Goal: Task Accomplishment & Management: Manage account settings

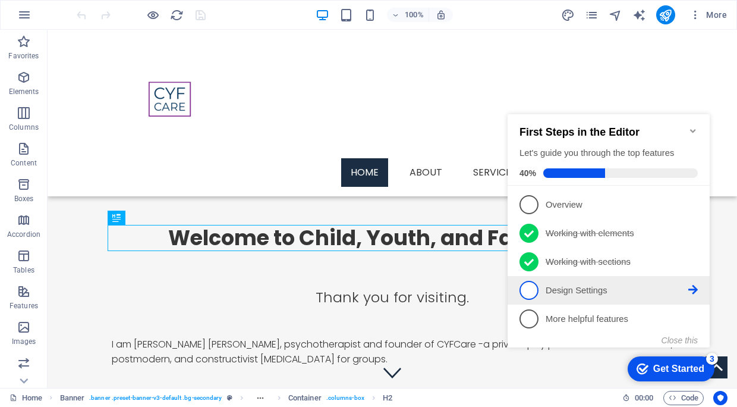
click at [591, 284] on p "Design Settings - incomplete" at bounding box center [617, 290] width 143 height 12
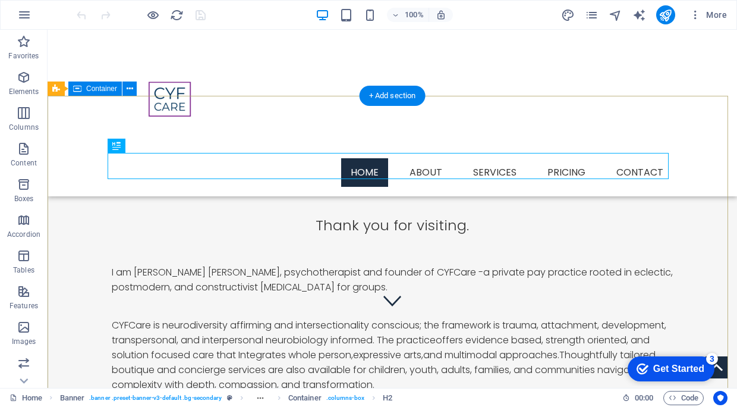
scroll to position [73, 0]
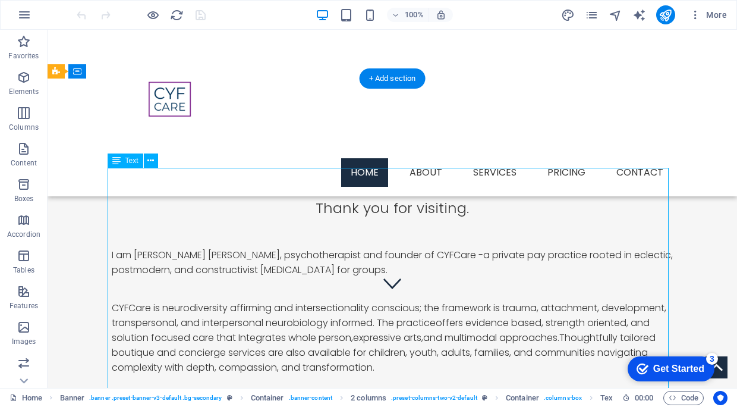
drag, startPoint x: 393, startPoint y: 274, endPoint x: 233, endPoint y: 328, distance: 169.1
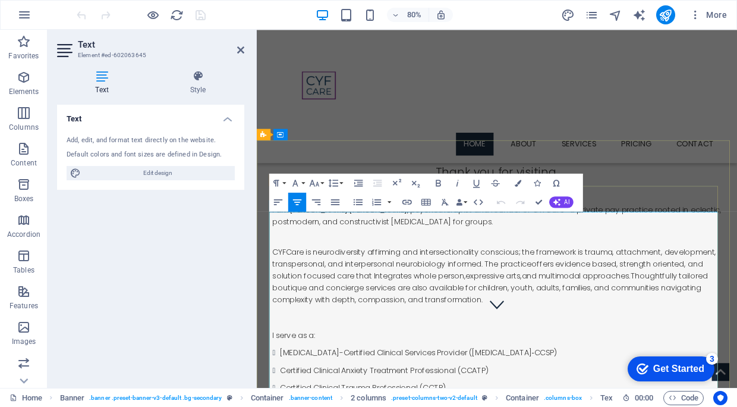
scroll to position [0, 0]
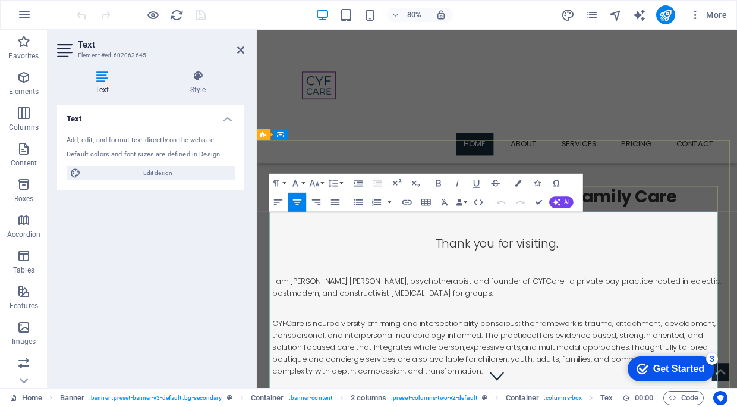
click at [585, 357] on p "I am [PERSON_NAME] [PERSON_NAME], psychotherapist and founder of CYFCare -a pri…" at bounding box center [557, 352] width 561 height 30
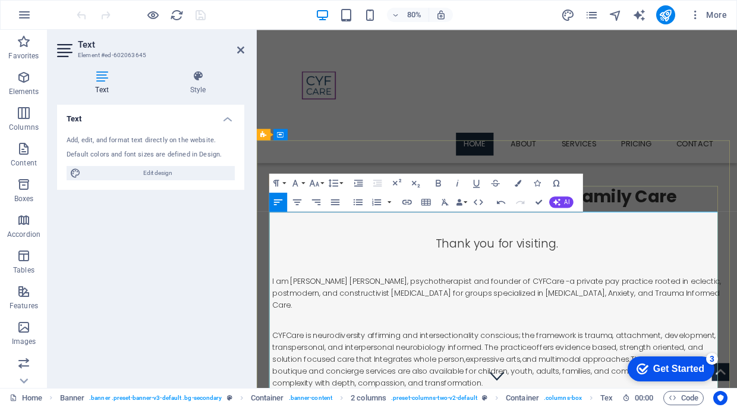
click at [661, 359] on p "I am [PERSON_NAME] [PERSON_NAME], psychotherapist and founder of CYFCare -a pri…" at bounding box center [557, 359] width 561 height 45
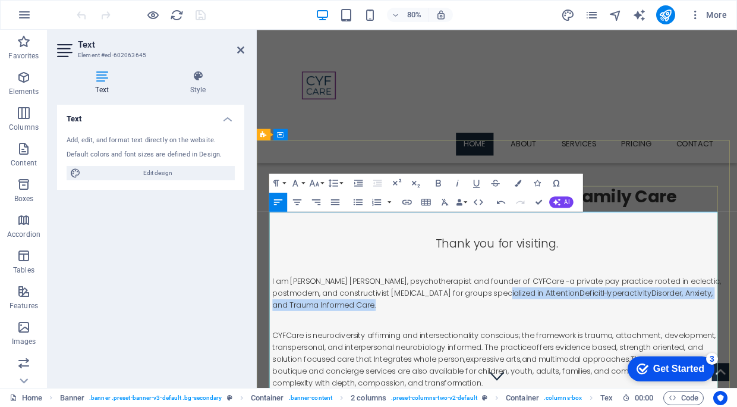
drag, startPoint x: 588, startPoint y: 360, endPoint x: 587, endPoint y: 371, distance: 10.7
click at [587, 371] on p "I am [PERSON_NAME] [PERSON_NAME], psychotherapist and founder of CYFCare -a pri…" at bounding box center [557, 359] width 561 height 45
copy p "specialized in [MEDICAL_DATA], Anxiety, and Trauma Informed Care ."
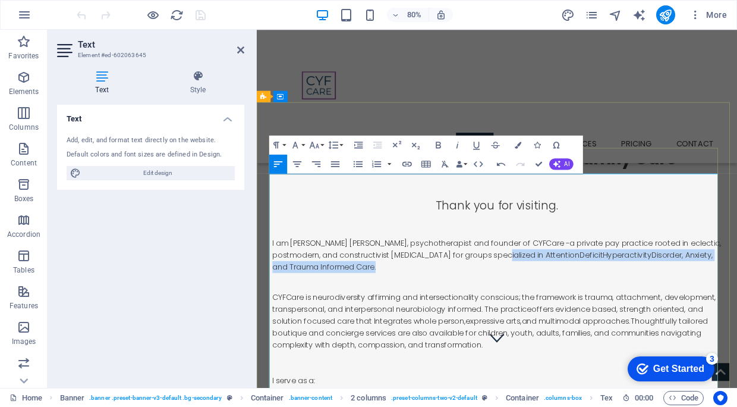
scroll to position [48, 0]
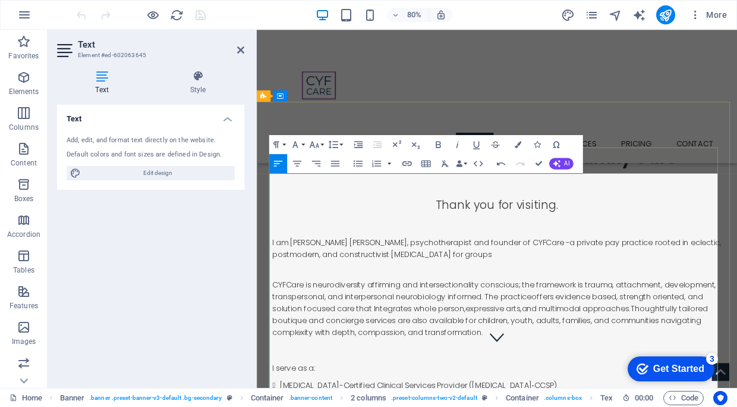
click at [737, 295] on p "I am [PERSON_NAME] [PERSON_NAME], psychotherapist and founder of CYFCare -a pri…" at bounding box center [557, 303] width 561 height 30
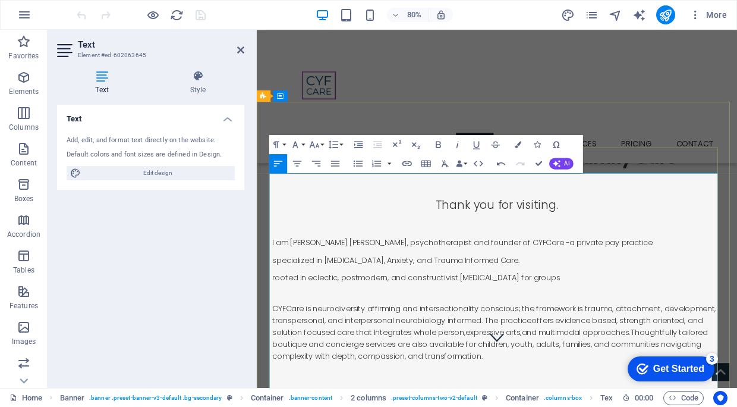
click at [277, 315] on p "specialized in [MEDICAL_DATA], Anxiety, and Trauma Informed Care." at bounding box center [557, 317] width 561 height 15
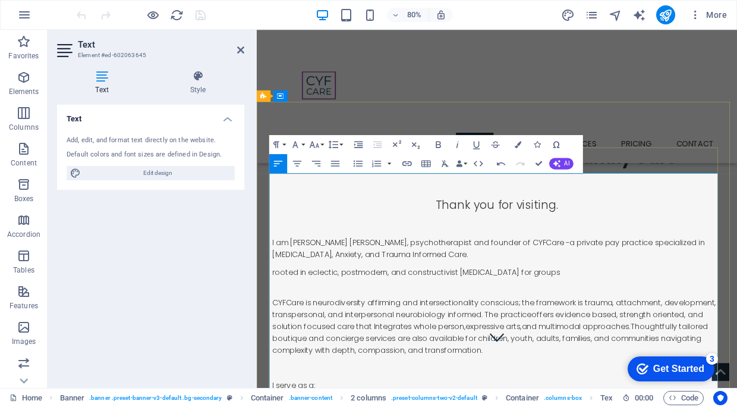
click at [627, 311] on p "I am [PERSON_NAME] [PERSON_NAME], psychotherapist and founder of CYFCare -a pri…" at bounding box center [557, 303] width 561 height 30
click at [277, 328] on p "rooted in eclectic, postmodern, and constructivist [MEDICAL_DATA] for groups" at bounding box center [557, 332] width 561 height 15
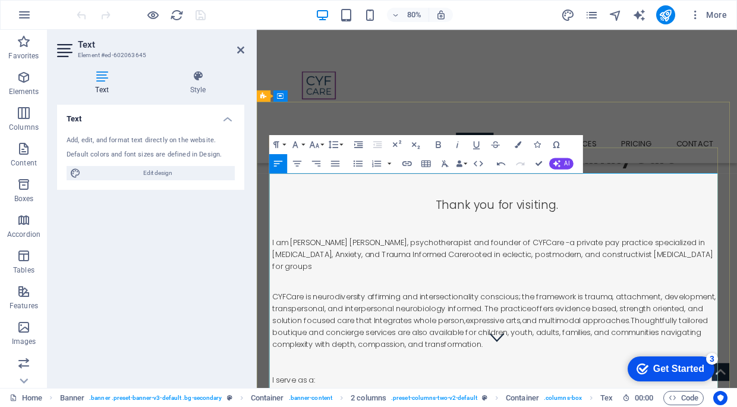
click at [458, 325] on p "I am [PERSON_NAME] [PERSON_NAME], psychotherapist and founder of CYFCare -a pri…" at bounding box center [557, 310] width 561 height 45
click at [370, 322] on p "I am [PERSON_NAME] [PERSON_NAME], psychotherapist and founder of CYFCare -a pri…" at bounding box center [557, 310] width 561 height 45
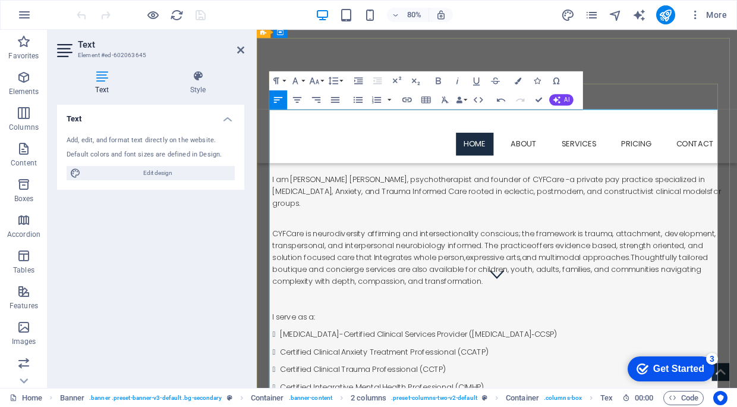
scroll to position [128, 0]
click at [623, 228] on p "I am [PERSON_NAME] [PERSON_NAME], psychotherapist and founder of CYFCare -a pri…" at bounding box center [557, 230] width 561 height 45
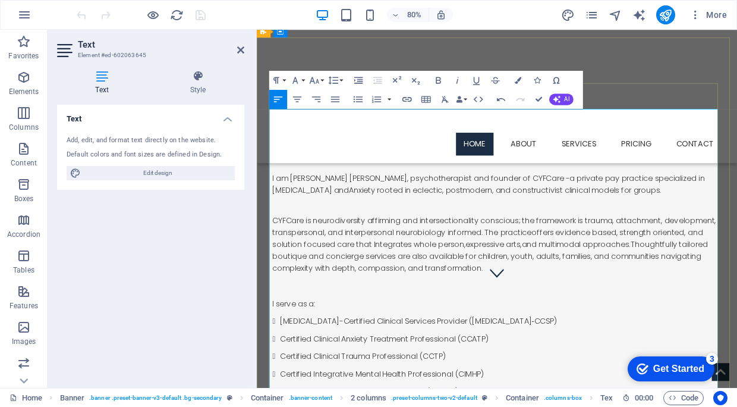
drag, startPoint x: 512, startPoint y: 228, endPoint x: 513, endPoint y: 244, distance: 16.1
click at [513, 238] on p "I am [PERSON_NAME] [PERSON_NAME], psychotherapist and founder of CYFCare -a pri…" at bounding box center [557, 223] width 561 height 30
click at [737, 216] on p "I am [PERSON_NAME] [PERSON_NAME], psychotherapist and founder of CYFCare -a pri…" at bounding box center [557, 223] width 561 height 30
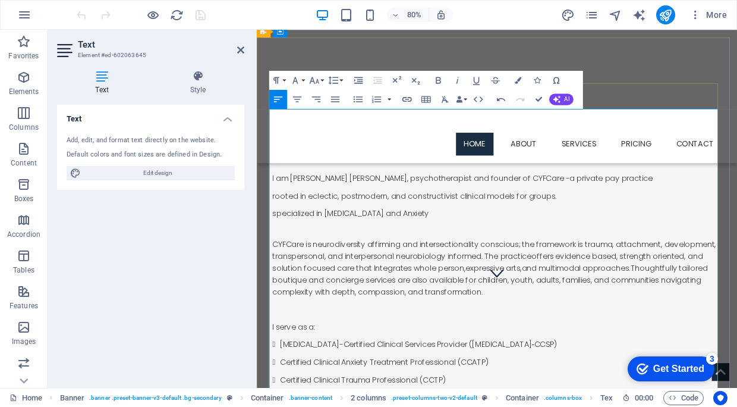
click at [277, 230] on p "rooted in eclectic, postmodern, and constructivist clinical models for groups." at bounding box center [557, 237] width 561 height 15
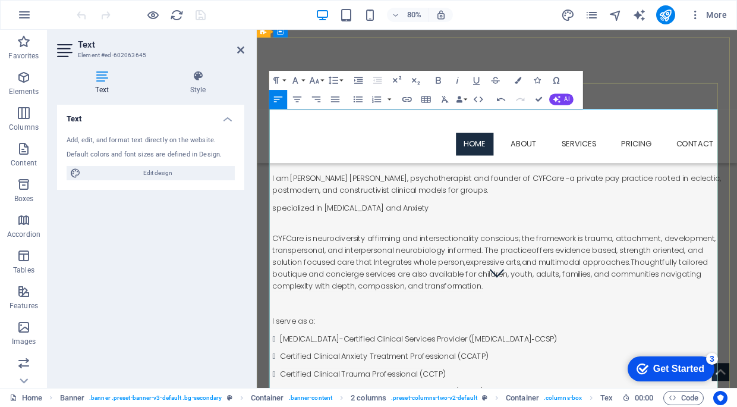
click at [590, 230] on p "I am [PERSON_NAME] [PERSON_NAME], psychotherapist and founder of CYFCare -a pri…" at bounding box center [557, 223] width 561 height 30
click at [277, 247] on p "specialized in [MEDICAL_DATA] and Anxiety" at bounding box center [557, 252] width 561 height 15
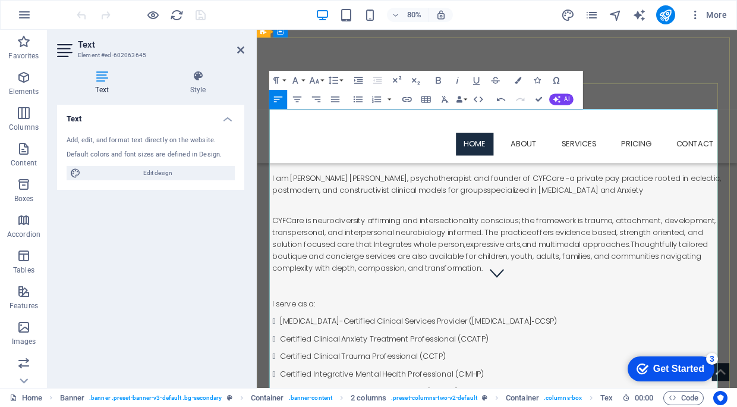
click at [325, 238] on p "I am [PERSON_NAME] [PERSON_NAME], psychotherapist and founder of CYFCare -a pri…" at bounding box center [557, 223] width 561 height 30
click at [297, 261] on p at bounding box center [557, 253] width 561 height 16
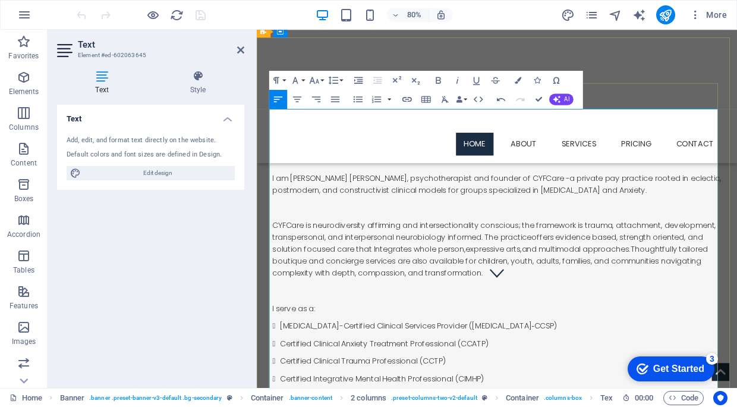
click at [636, 228] on p "I am [PERSON_NAME] [PERSON_NAME], psychotherapist and founder of CYFCare -a pri…" at bounding box center [557, 223] width 561 height 30
click at [698, 77] on div "Home About Services Service Detail Pricing Contact" at bounding box center [557, 113] width 601 height 167
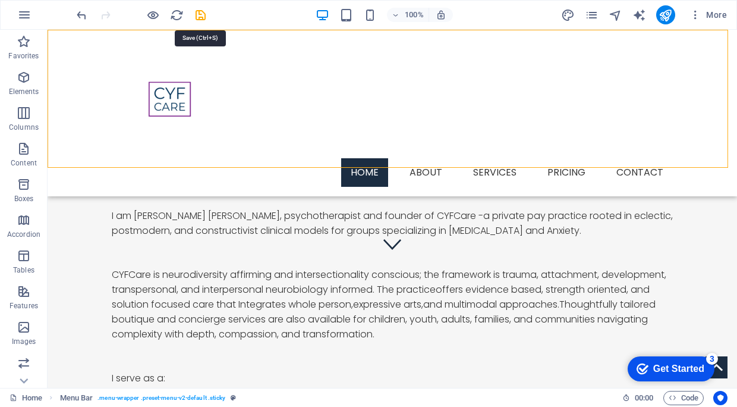
click at [207, 14] on icon "save" at bounding box center [201, 15] width 14 height 14
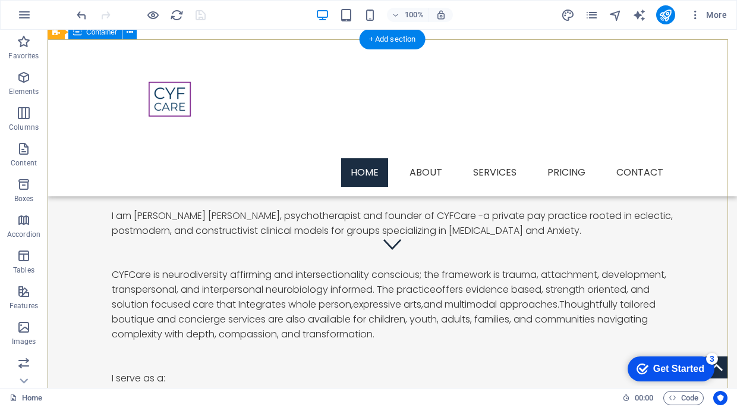
click at [81, 225] on div "Welcome to Child, Youth, and Family Care Thank you for visiting. I am [PERSON_N…" at bounding box center [393, 372] width 690 height 666
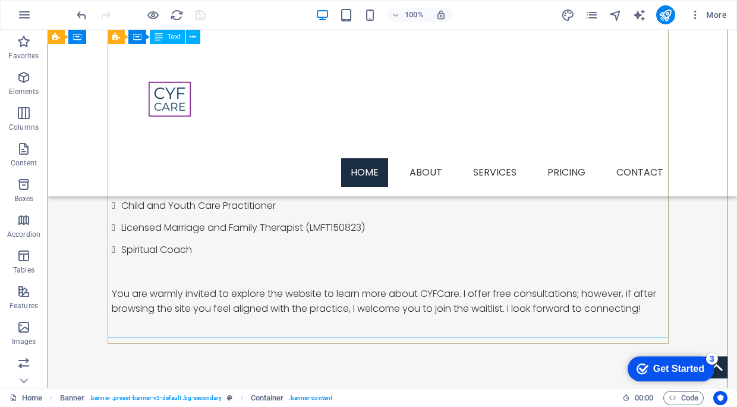
scroll to position [432, 0]
click at [642, 315] on div "Thank you for visiting. I am [PERSON_NAME] [PERSON_NAME], psychotherapist and f…" at bounding box center [392, 82] width 561 height 514
click at [506, 307] on div "Thank you for visiting. I am [PERSON_NAME] [PERSON_NAME], psychotherapist and f…" at bounding box center [392, 82] width 561 height 514
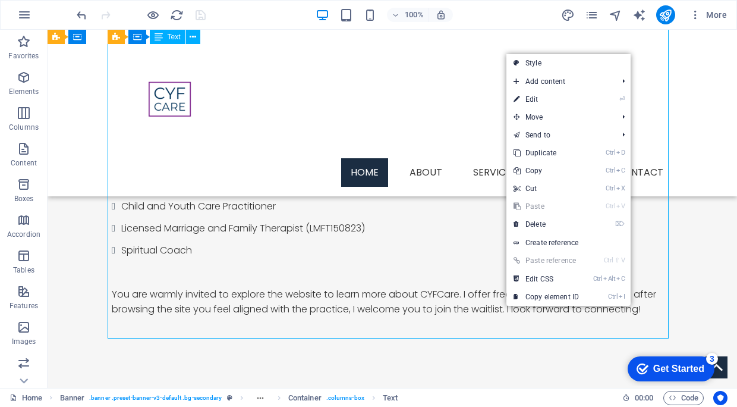
click at [304, 266] on div "Thank you for visiting. I am [PERSON_NAME] [PERSON_NAME], psychotherapist and f…" at bounding box center [392, 82] width 561 height 514
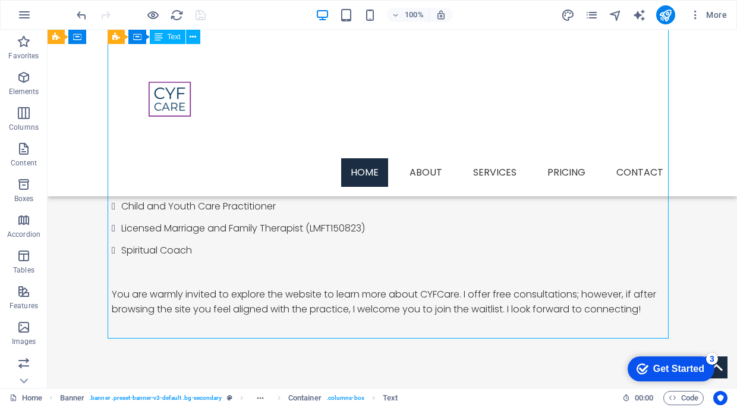
click at [304, 266] on div "Thank you for visiting. I am [PERSON_NAME] [PERSON_NAME], psychotherapist and f…" at bounding box center [392, 82] width 561 height 514
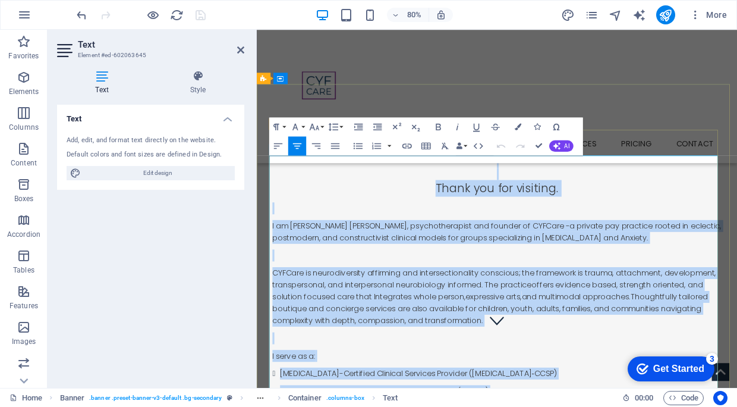
scroll to position [70, 0]
click at [466, 318] on p at bounding box center [557, 310] width 561 height 15
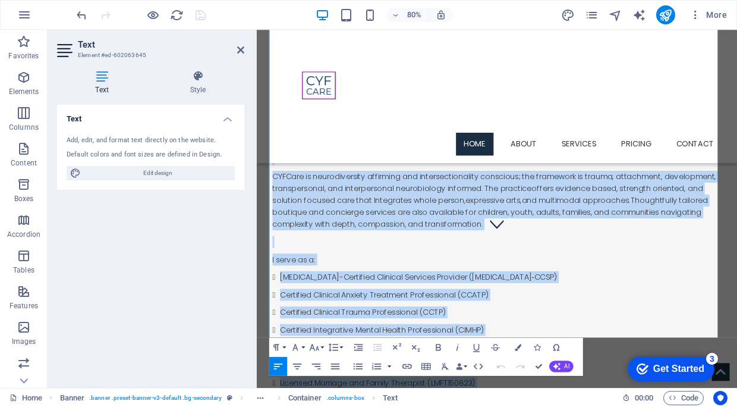
scroll to position [356, 0]
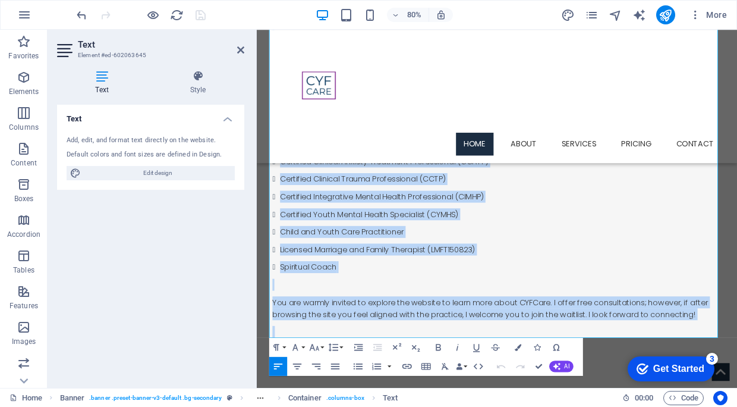
drag, startPoint x: 272, startPoint y: 268, endPoint x: 375, endPoint y: 533, distance: 284.3
click at [375, 406] on html "Home About Services Service Detail Pricing Contact Welcome to Child, Youth, and…" at bounding box center [557, 76] width 601 height 804
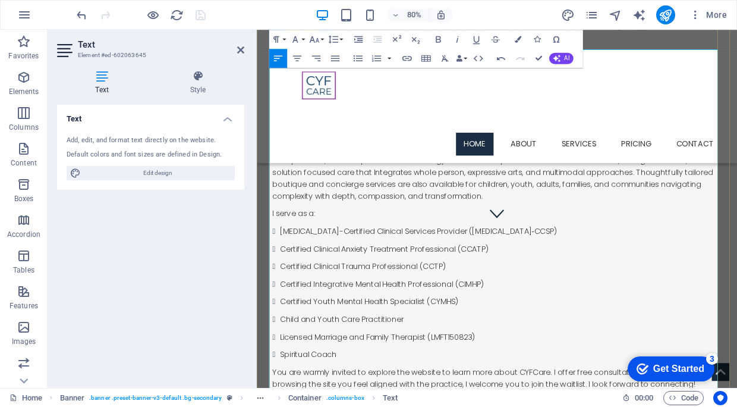
scroll to position [0, 0]
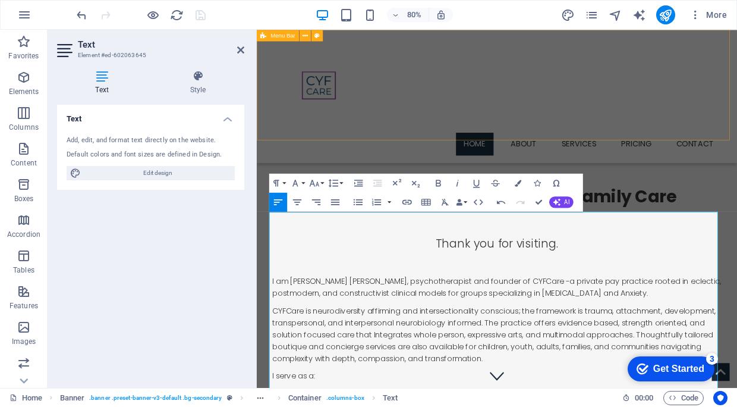
click at [435, 114] on div "Home About Services Service Detail Pricing Contact" at bounding box center [557, 113] width 601 height 167
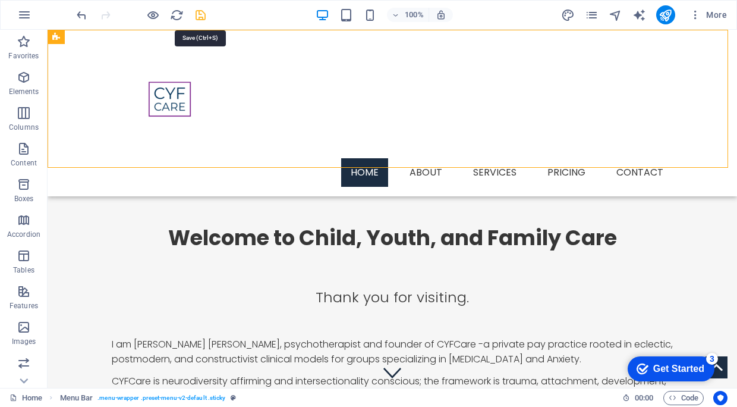
click at [202, 14] on icon "save" at bounding box center [201, 15] width 14 height 14
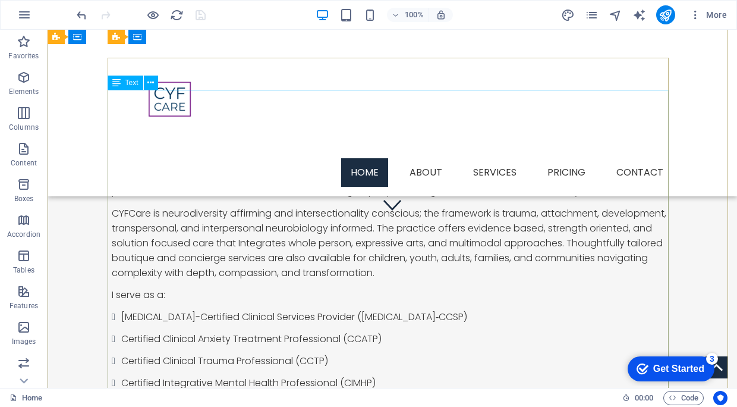
scroll to position [167, 0]
click at [77, 227] on div "Welcome to Child, Youth, and Family Care Thank you for visiting. I am [PERSON_N…" at bounding box center [393, 301] width 690 height 600
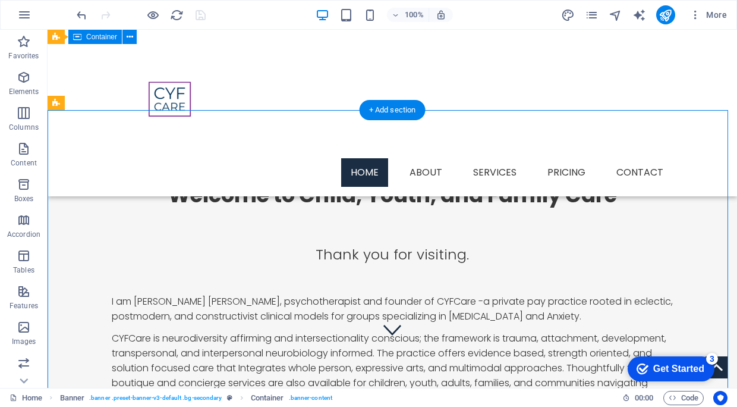
scroll to position [0, 0]
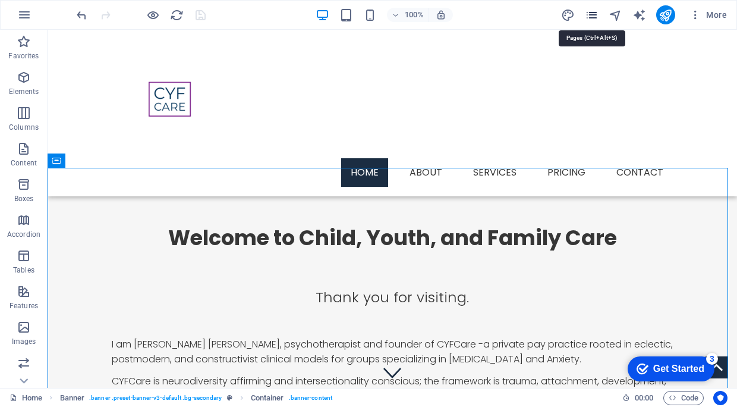
click at [589, 18] on icon "pages" at bounding box center [592, 15] width 14 height 14
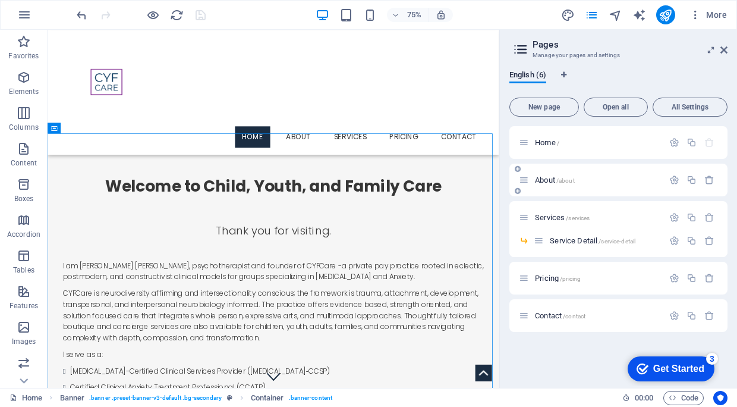
drag, startPoint x: 526, startPoint y: 183, endPoint x: 520, endPoint y: 182, distance: 6.1
click at [520, 182] on icon at bounding box center [524, 180] width 10 height 10
click at [525, 186] on div "About /about" at bounding box center [591, 180] width 145 height 14
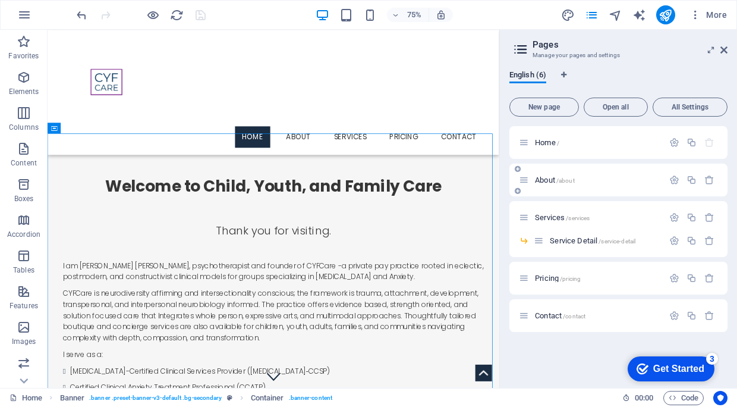
click at [525, 186] on div "About /about" at bounding box center [591, 180] width 145 height 14
click at [517, 189] on icon at bounding box center [518, 190] width 6 height 7
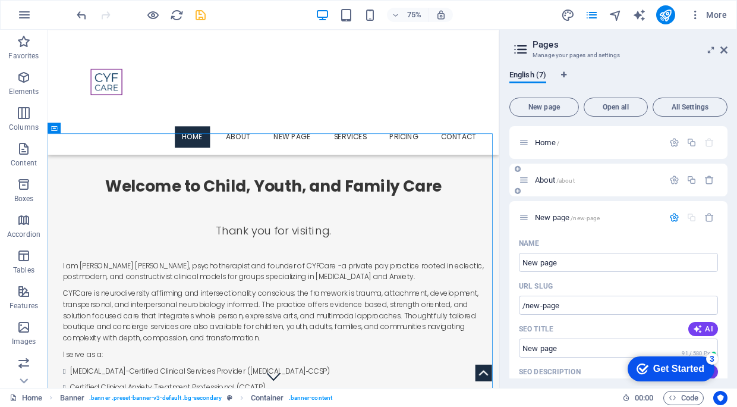
click at [517, 189] on icon at bounding box center [518, 190] width 6 height 7
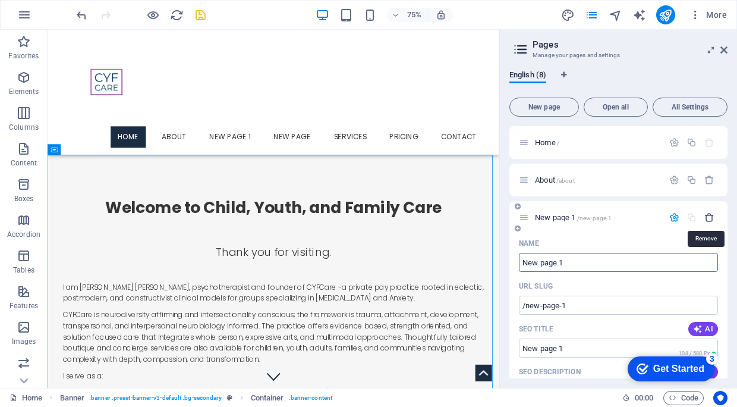
click at [705, 218] on icon "button" at bounding box center [710, 217] width 10 height 10
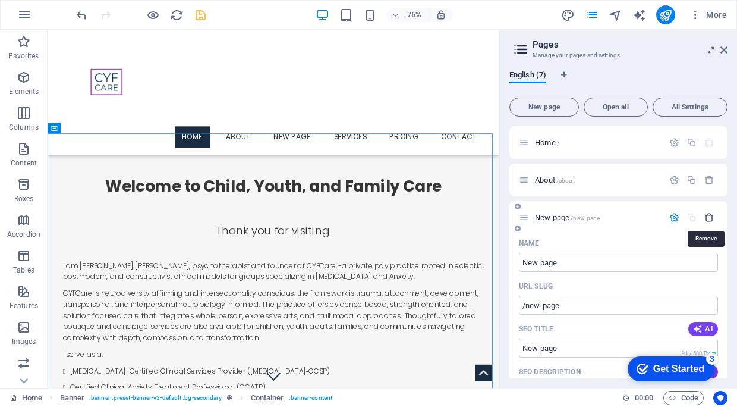
click at [708, 218] on icon "button" at bounding box center [710, 217] width 10 height 10
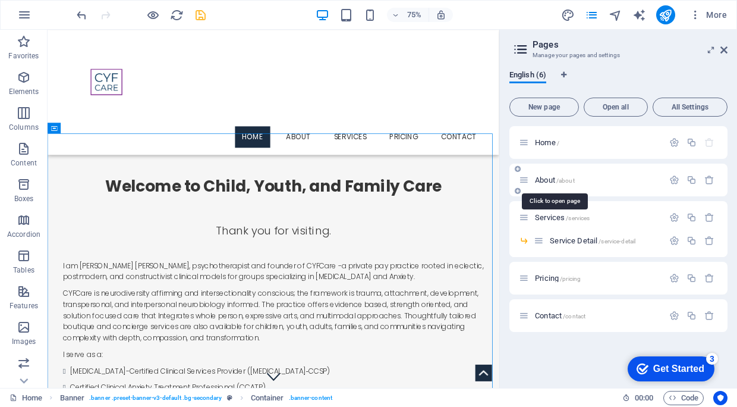
click at [567, 178] on span "/about" at bounding box center [566, 180] width 18 height 7
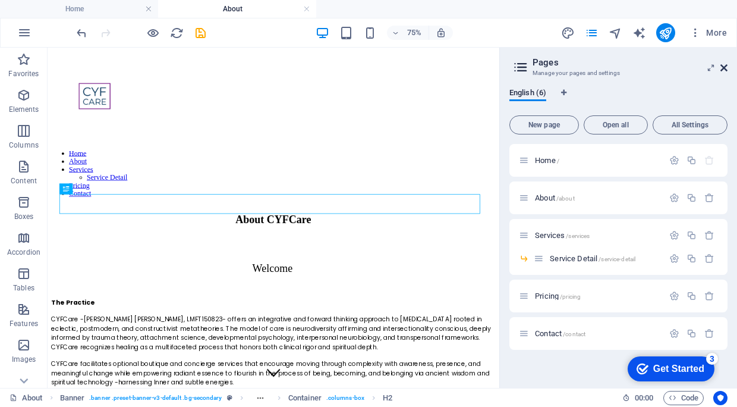
click at [724, 67] on icon at bounding box center [724, 68] width 7 height 10
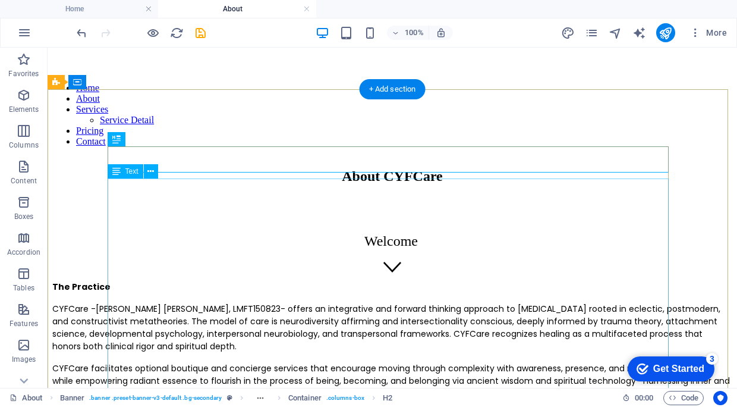
scroll to position [96, 0]
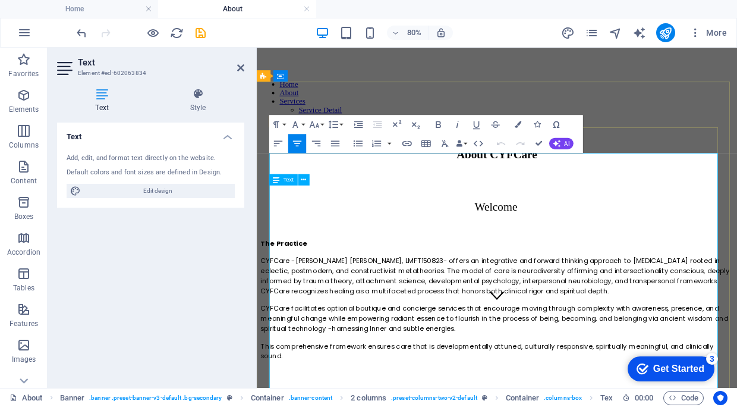
click at [316, 307] on span "CYFCare -[PERSON_NAME] [PERSON_NAME], LMFT150823- offers an integrative and for…" at bounding box center [555, 331] width 586 height 49
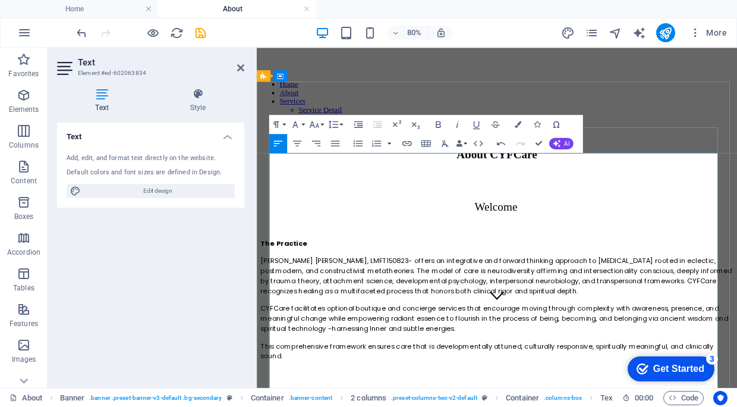
click at [467, 307] on span "[PERSON_NAME] [PERSON_NAME], LMFT150823- offers an integrative and forward thin…" at bounding box center [556, 331] width 589 height 49
drag, startPoint x: 706, startPoint y: 317, endPoint x: 736, endPoint y: 346, distance: 41.2
click at [736, 367] on p "CYFCare facilitates optional boutique and concierge services that encourage mov…" at bounding box center [557, 385] width 591 height 37
click at [723, 319] on span "[PERSON_NAME] [PERSON_NAME], LMFT150823, offers an integrative and forward thin…" at bounding box center [556, 331] width 589 height 49
drag, startPoint x: 346, startPoint y: 331, endPoint x: 331, endPoint y: 328, distance: 14.5
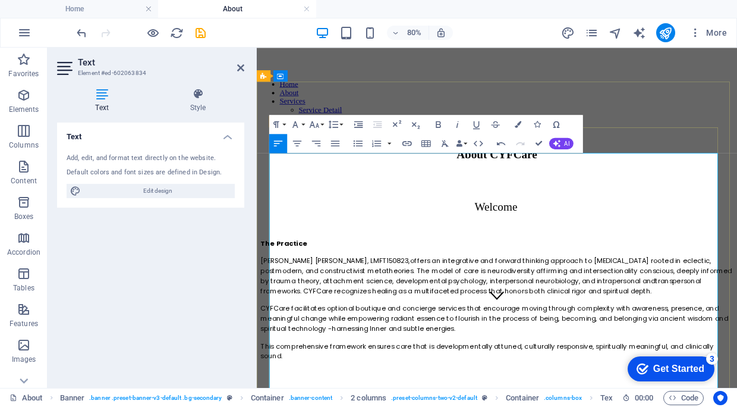
click at [331, 328] on span "[PERSON_NAME] [PERSON_NAME], LMFT150823, offers an integrative and forward thin…" at bounding box center [556, 331] width 589 height 49
click at [715, 317] on span "[PERSON_NAME] [PERSON_NAME], LMFT150823, offers an integrative and forward thin…" at bounding box center [556, 331] width 589 height 49
click at [715, 316] on span "[PERSON_NAME] [PERSON_NAME], LMFT150823, offers an integrative and forward thin…" at bounding box center [556, 331] width 589 height 49
click at [201, 33] on icon "save" at bounding box center [201, 33] width 14 height 14
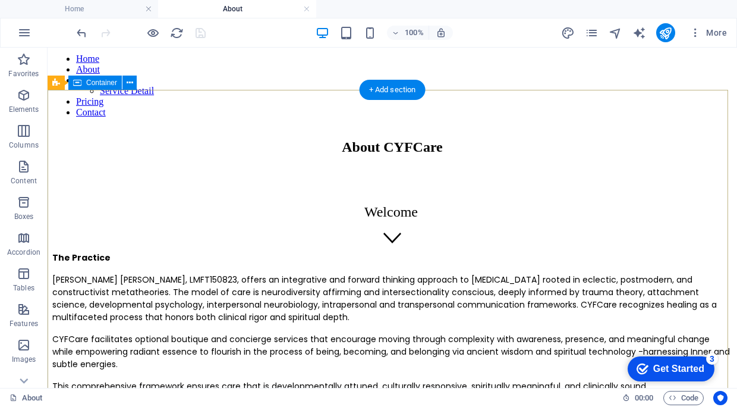
scroll to position [142, 0]
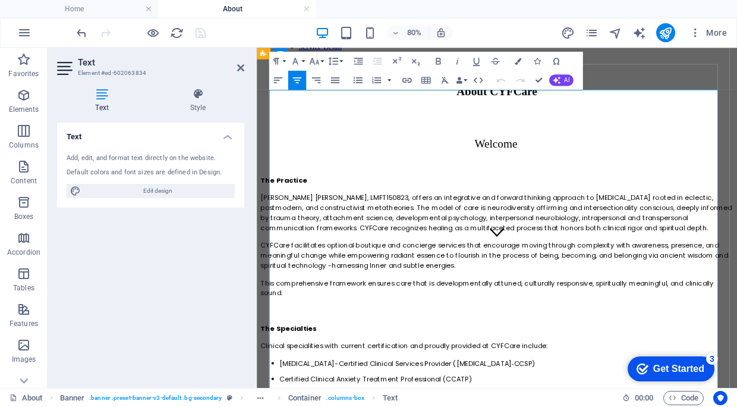
scroll to position [175, 0]
click at [452, 302] on span "CYFCare facilitates optional boutique and concierge services that encourage mov…" at bounding box center [554, 306] width 585 height 37
drag, startPoint x: 604, startPoint y: 317, endPoint x: 263, endPoint y: 283, distance: 342.5
copy span "CYFCare facilitates optional boutique and concierge services that encourage mov…"
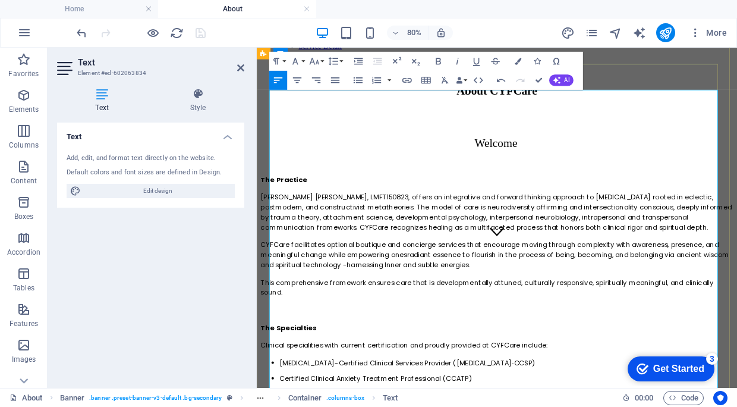
click at [685, 298] on span "CYFCare facilitates optional boutique and concierge services that encourage mov…" at bounding box center [555, 306] width 586 height 37
click at [737, 303] on span "CYFCare facilitates optional boutique and concierge services that encourage mov…" at bounding box center [548, 306] width 573 height 37
click at [327, 315] on span "CYFCare facilitates optional boutique and concierge services that encourage mov…" at bounding box center [554, 306] width 584 height 37
click at [542, 318] on span "CYFCare facilitates optional boutique and concierge services that encourage mov…" at bounding box center [554, 306] width 584 height 37
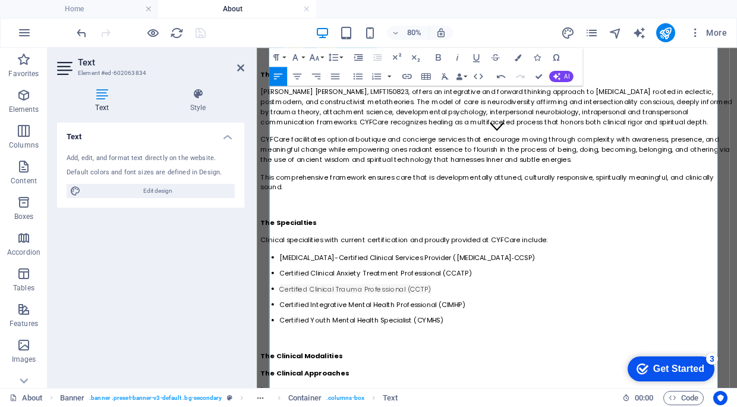
scroll to position [307, 0]
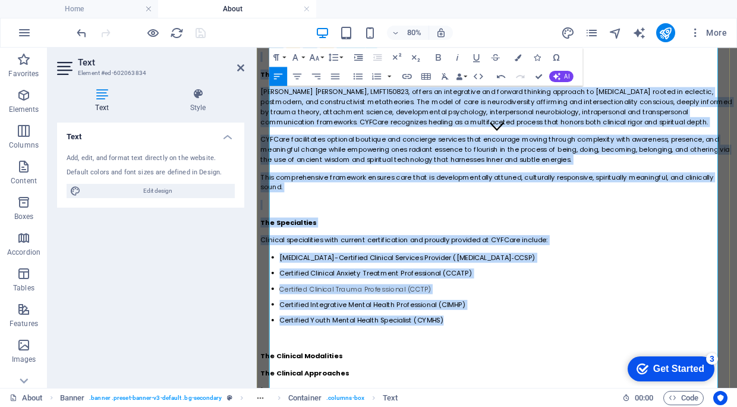
drag, startPoint x: 501, startPoint y: 385, endPoint x: 244, endPoint y: 18, distance: 447.9
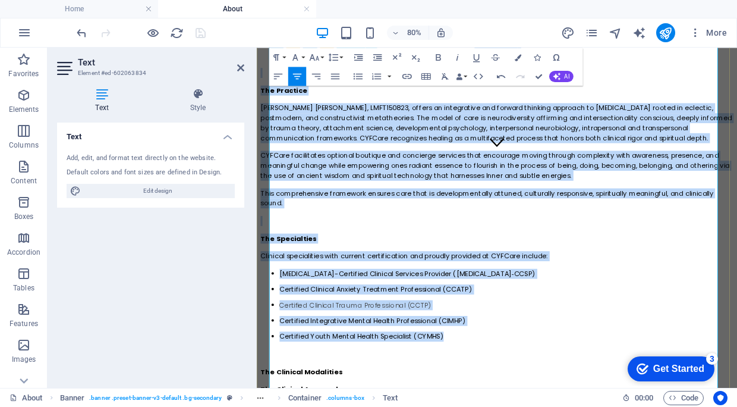
click at [591, 327] on li "[MEDICAL_DATA]-Certified Clinical Services Provider ([MEDICAL_DATA]‑CCSP)" at bounding box center [568, 330] width 567 height 12
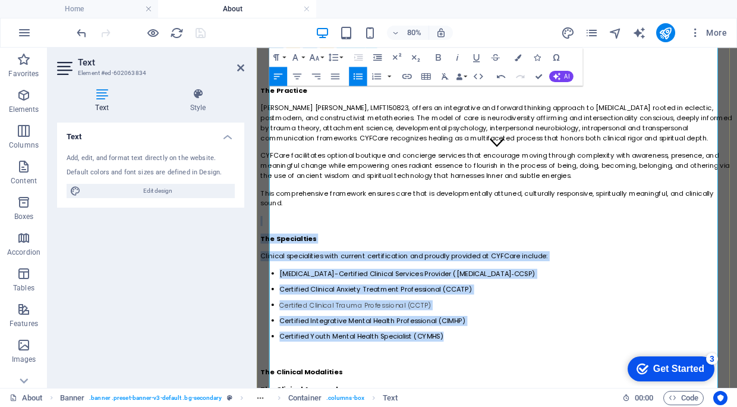
drag, startPoint x: 514, startPoint y: 416, endPoint x: 315, endPoint y: 240, distance: 265.8
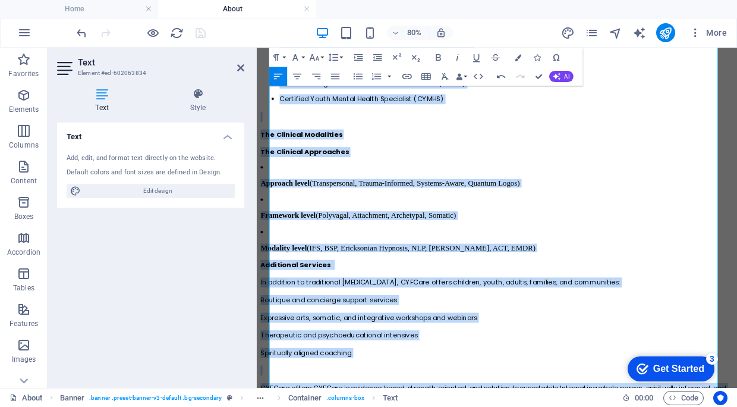
scroll to position [588, 0]
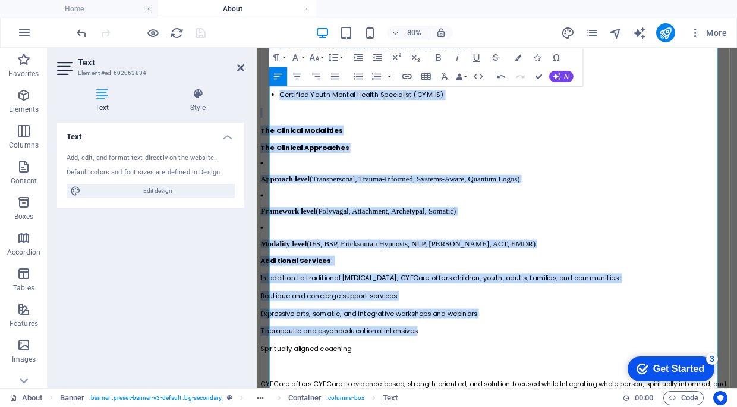
drag, startPoint x: 284, startPoint y: 266, endPoint x: 526, endPoint y: 372, distance: 264.7
copy div "Lor Ipsumdol Sitam Consectetu Adipisci Elitse, DOEI678147, tempor in utlaboreet…"
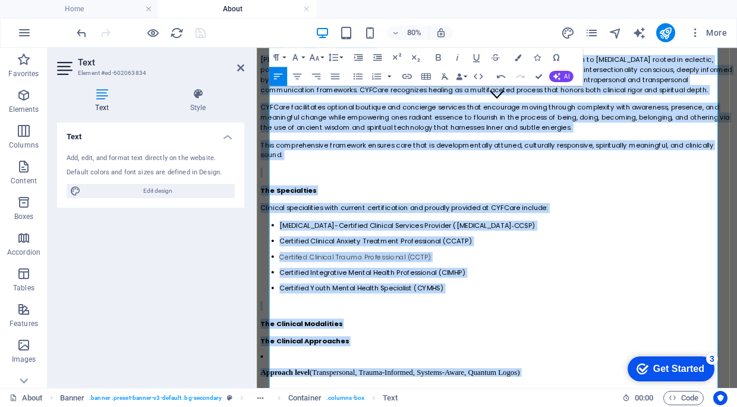
scroll to position [345, 0]
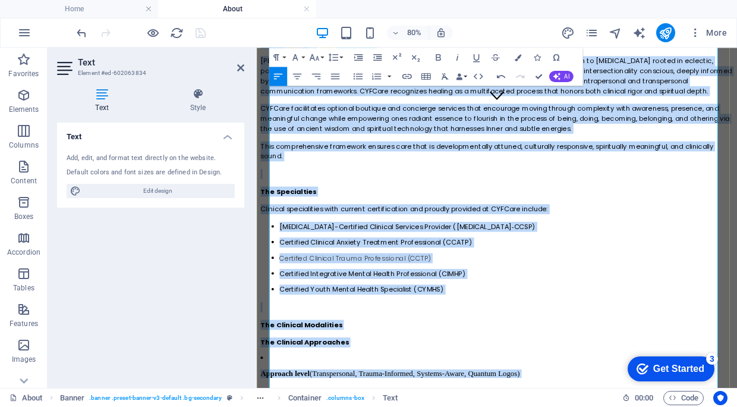
click at [487, 348] on li "Certified Youth Mental Health Specialist (CYMHS)" at bounding box center [568, 350] width 567 height 12
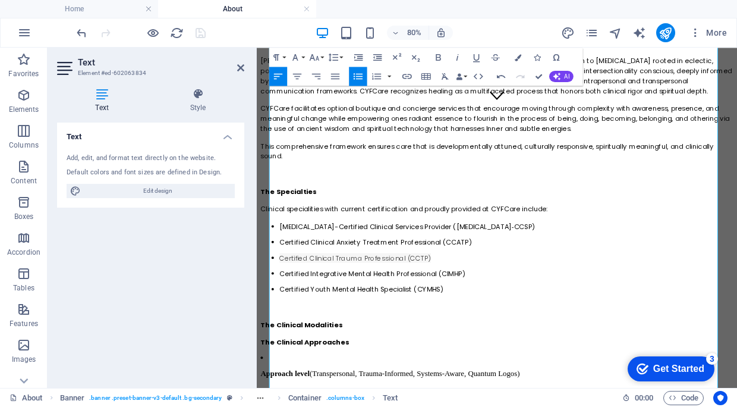
drag, startPoint x: 487, startPoint y: 348, endPoint x: 142, endPoint y: 39, distance: 463.7
drag, startPoint x: 142, startPoint y: 39, endPoint x: 501, endPoint y: 353, distance: 477.6
drag, startPoint x: 501, startPoint y: 353, endPoint x: 454, endPoint y: 361, distance: 47.7
click at [454, 366] on p at bounding box center [557, 372] width 591 height 12
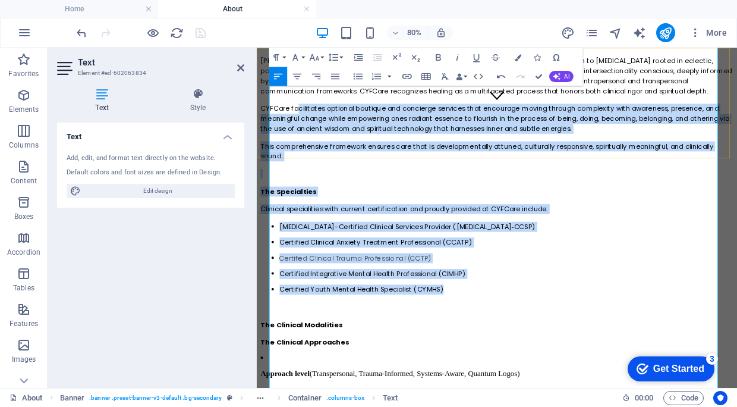
drag, startPoint x: 485, startPoint y: 344, endPoint x: 319, endPoint y: 114, distance: 282.9
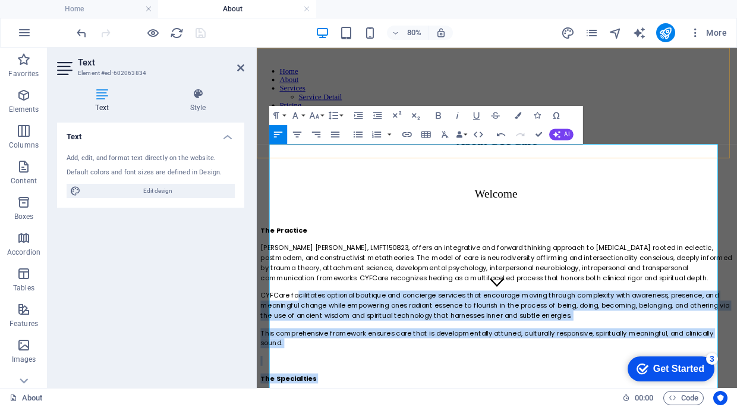
scroll to position [104, 0]
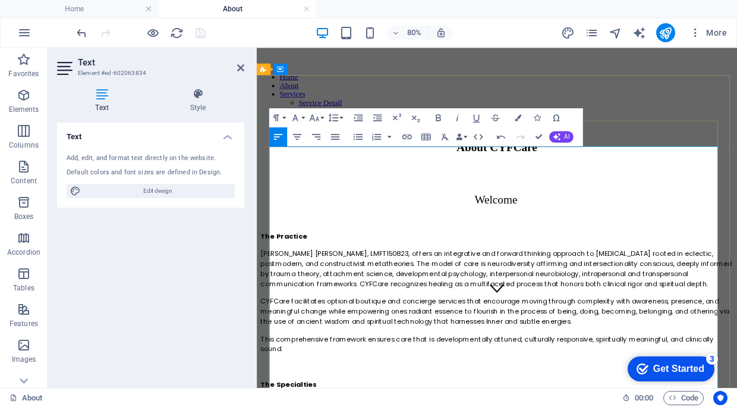
click at [342, 305] on span "[PERSON_NAME] [PERSON_NAME], LMFT150823, offers an integrative and forward thin…" at bounding box center [556, 323] width 589 height 49
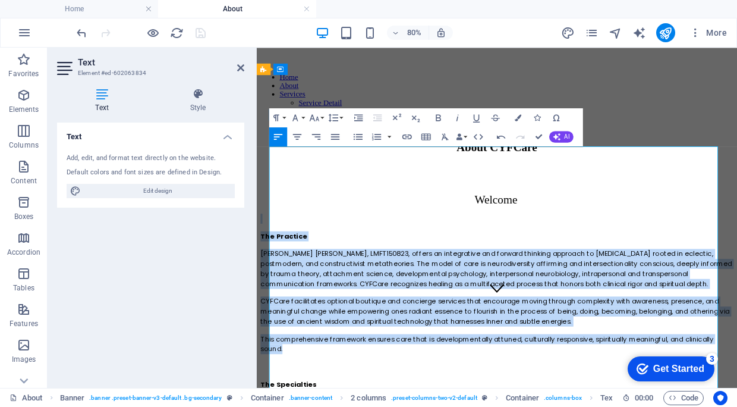
drag, startPoint x: 281, startPoint y: 243, endPoint x: 310, endPoint y: 432, distance: 191.4
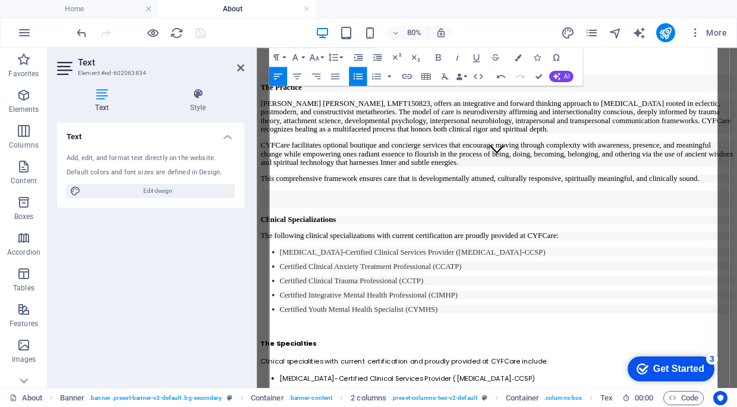
scroll to position [0, 0]
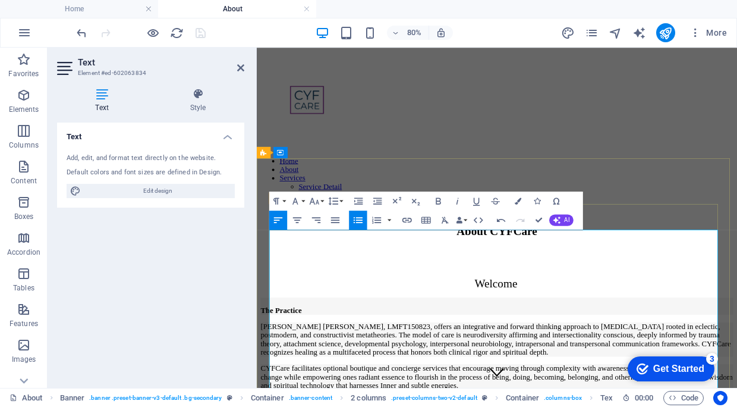
click at [298, 324] on p "Welcome" at bounding box center [557, 330] width 591 height 37
drag, startPoint x: 277, startPoint y: 352, endPoint x: 394, endPoint y: 367, distance: 118.1
click at [279, 370] on strong "The Practice" at bounding box center [288, 375] width 52 height 10
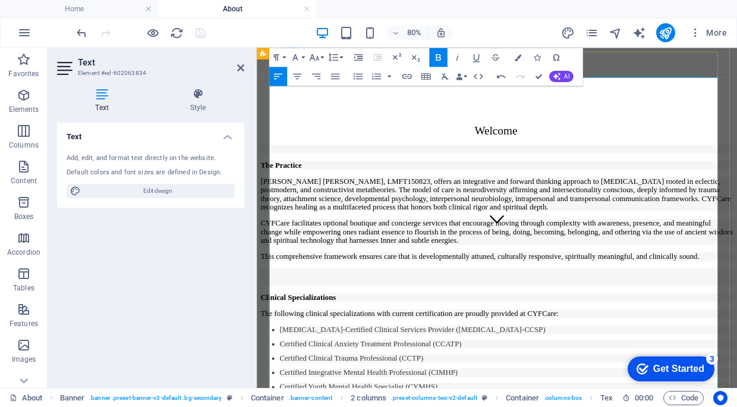
scroll to position [190, 0]
click at [291, 345] on p at bounding box center [557, 334] width 591 height 21
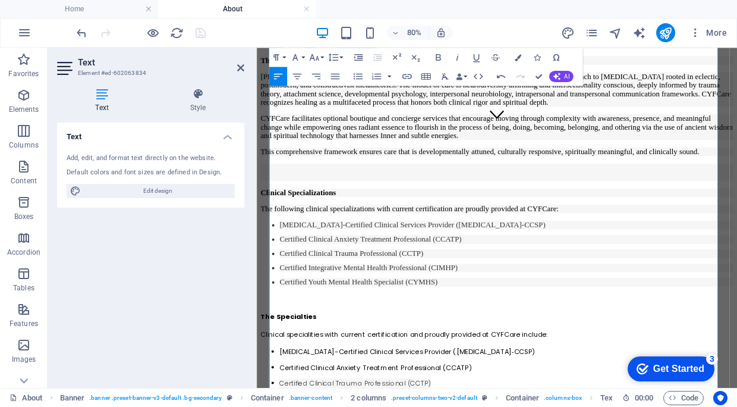
scroll to position [445, 0]
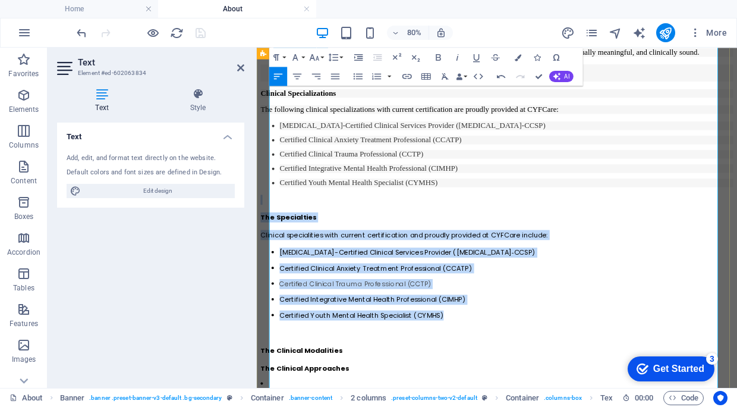
drag, startPoint x: 494, startPoint y: 436, endPoint x: 257, endPoint y: 307, distance: 269.3
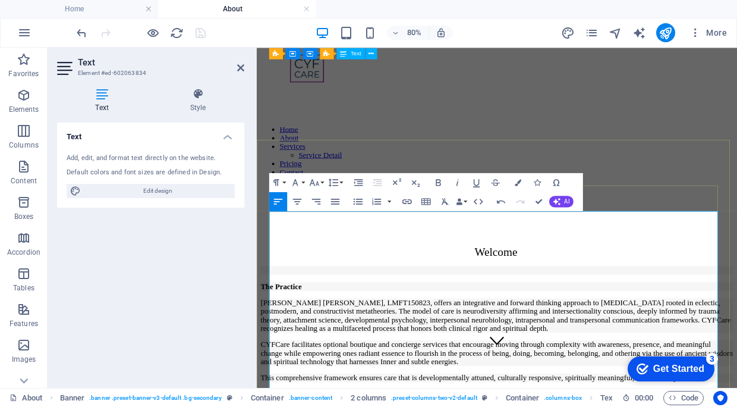
scroll to position [0, 0]
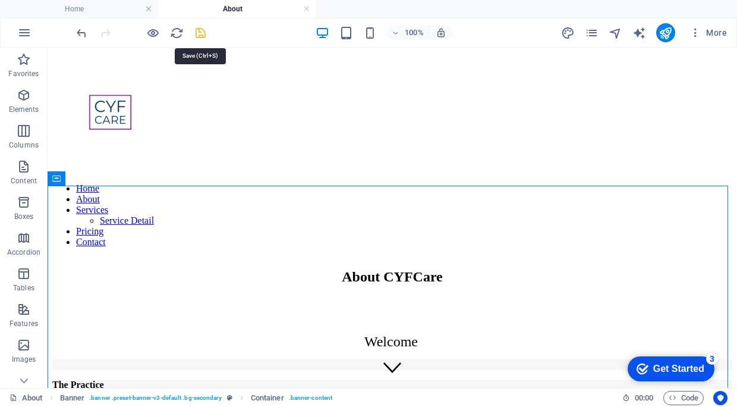
click at [198, 34] on icon "save" at bounding box center [201, 33] width 14 height 14
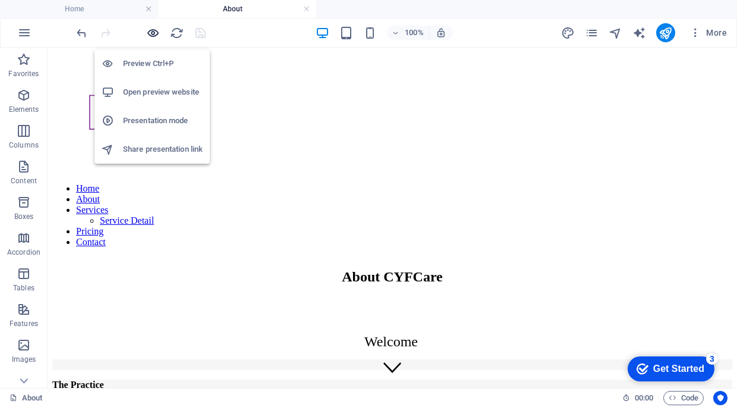
click at [152, 36] on icon "button" at bounding box center [153, 33] width 14 height 14
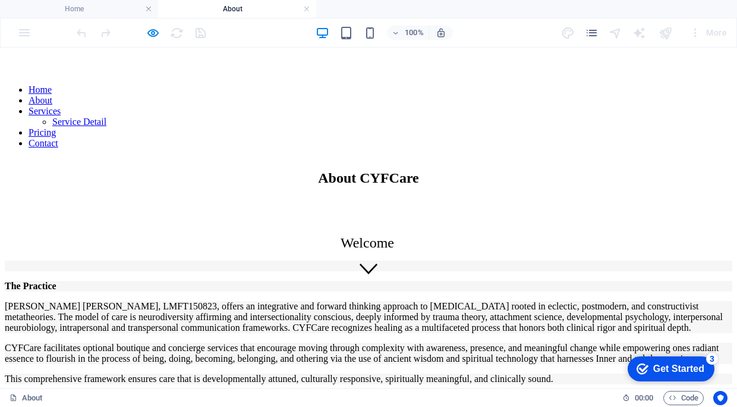
scroll to position [99, 0]
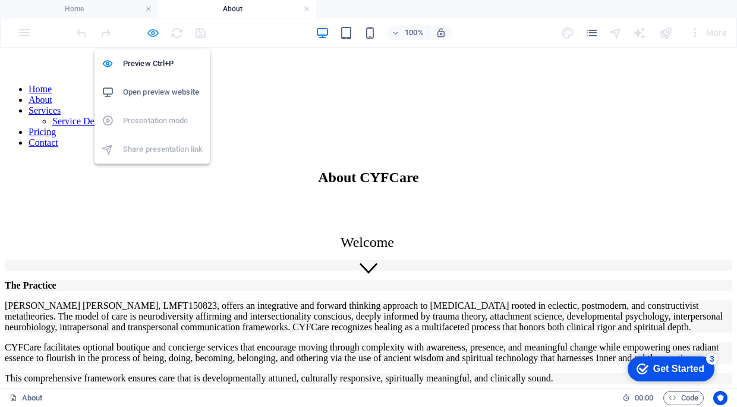
click at [153, 33] on icon "button" at bounding box center [153, 33] width 14 height 14
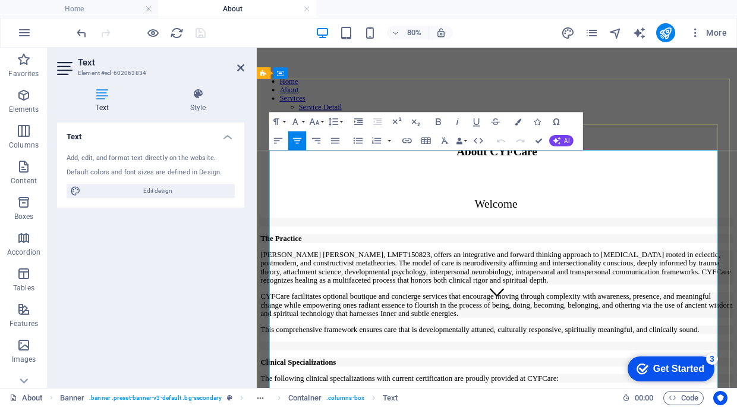
click at [400, 324] on p "[PERSON_NAME] [PERSON_NAME], LMFT150823, offers an integrative and forward thin…" at bounding box center [557, 321] width 591 height 43
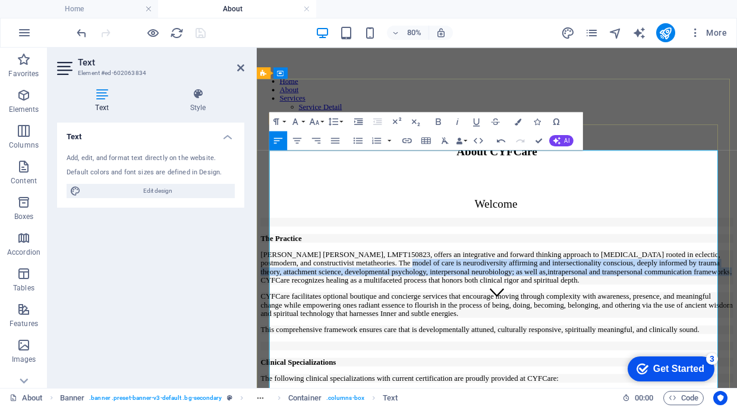
drag, startPoint x: 743, startPoint y: 328, endPoint x: 574, endPoint y: 303, distance: 170.7
click at [574, 303] on p "[PERSON_NAME] [PERSON_NAME], LMFT150823, offers an integrative and forward thin…" at bounding box center [557, 321] width 591 height 43
copy p "The model of care is neurodiversity affirming and intersectionality conscious, …"
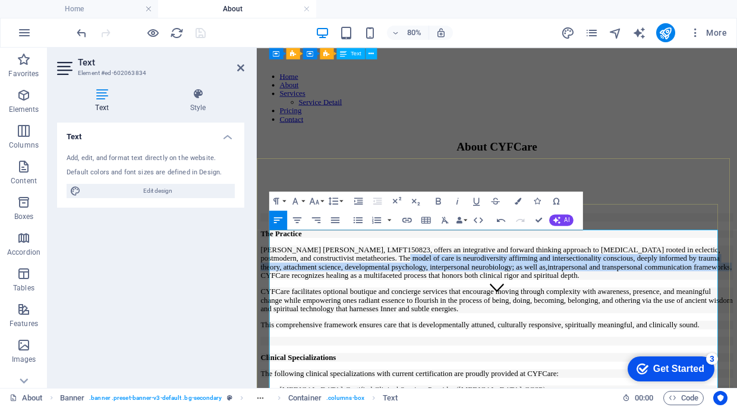
scroll to position [0, 0]
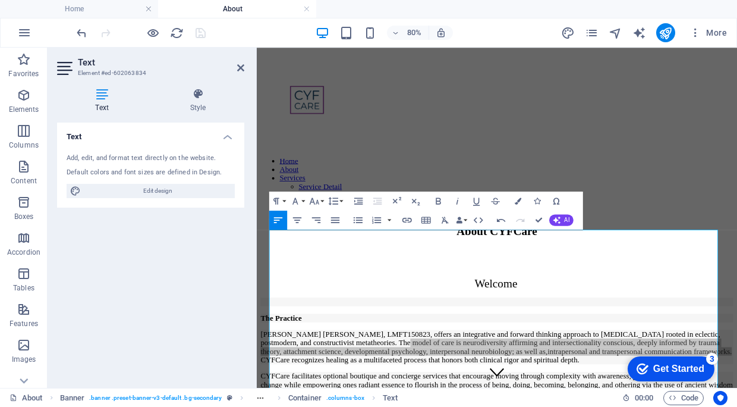
click at [250, 27] on div "80% More" at bounding box center [403, 32] width 658 height 19
click at [189, 35] on div at bounding box center [140, 32] width 133 height 19
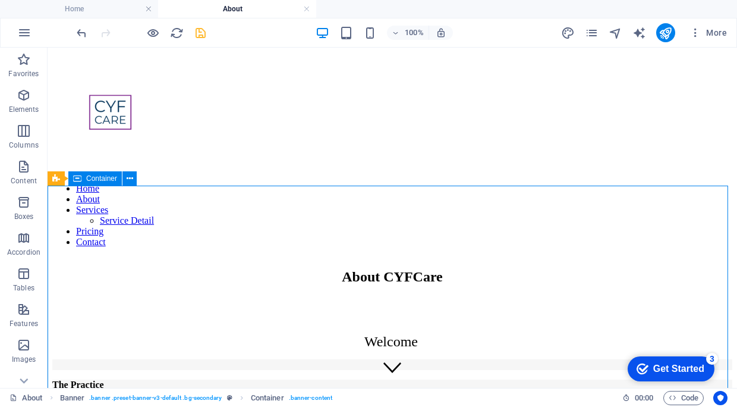
click at [200, 30] on icon "save" at bounding box center [201, 33] width 14 height 14
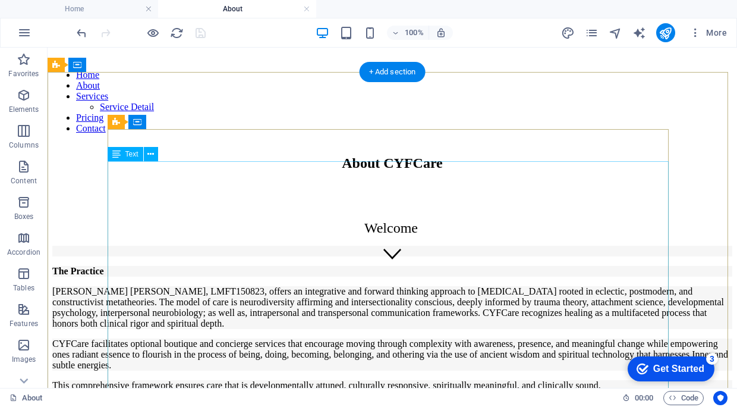
scroll to position [114, 0]
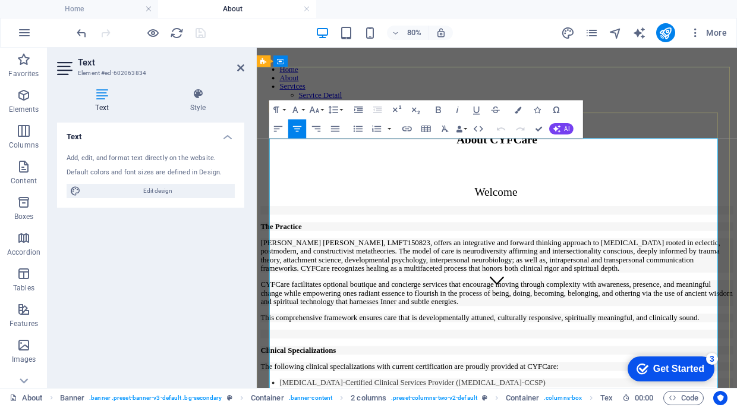
click at [737, 296] on p "[PERSON_NAME] [PERSON_NAME], LMFT150823, offers an integrative and forward thin…" at bounding box center [557, 306] width 591 height 43
click at [531, 67] on div "Home About Services Service Detail Pricing Contact" at bounding box center [557, 40] width 591 height 205
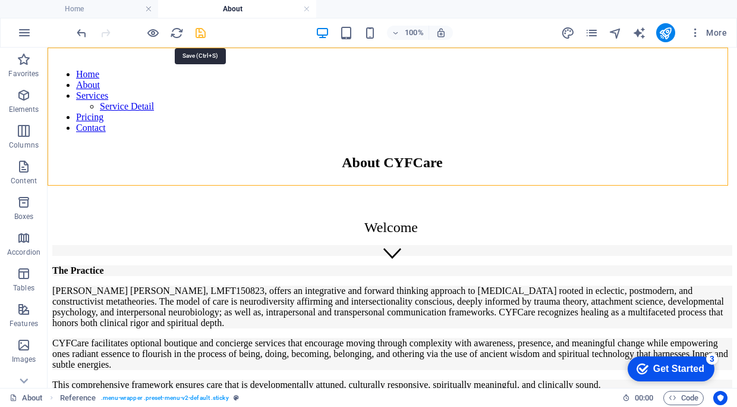
click at [200, 30] on icon "save" at bounding box center [201, 33] width 14 height 14
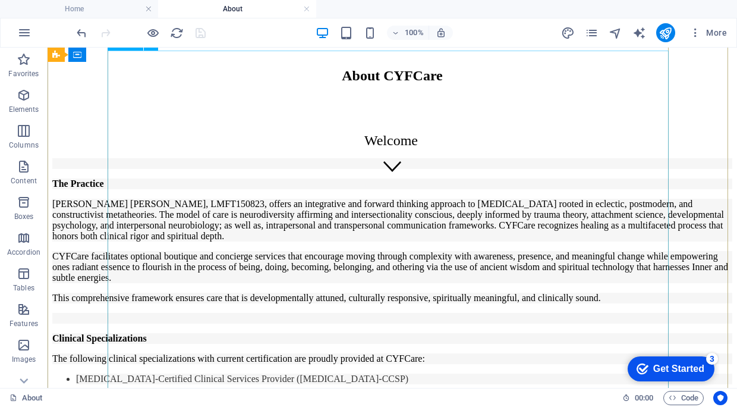
scroll to position [228, 0]
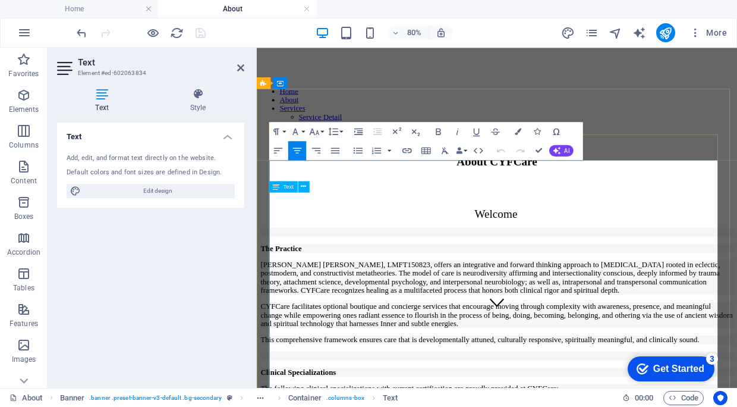
click at [325, 397] on p "CYFCare facilitates optional boutique and concierge services that encourage mov…" at bounding box center [557, 381] width 591 height 32
click at [350, 63] on figure at bounding box center [557, 26] width 591 height 121
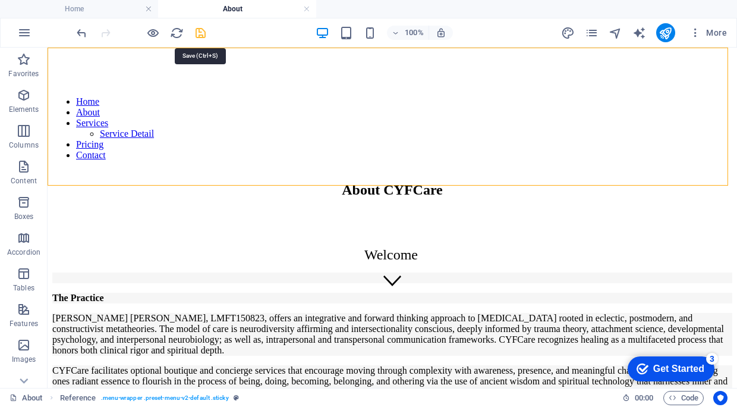
click at [197, 32] on icon "save" at bounding box center [201, 33] width 14 height 14
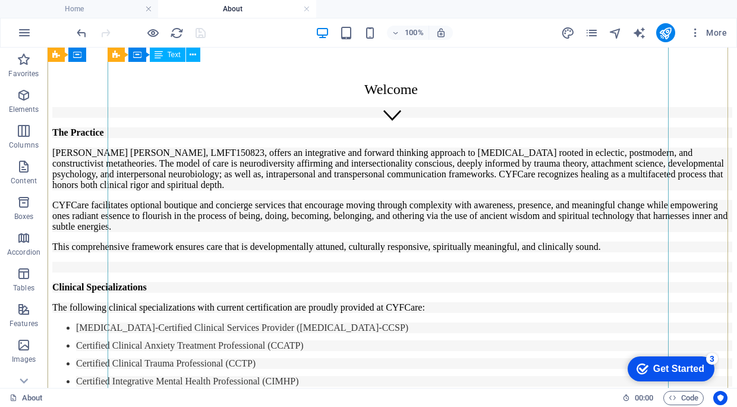
scroll to position [253, 0]
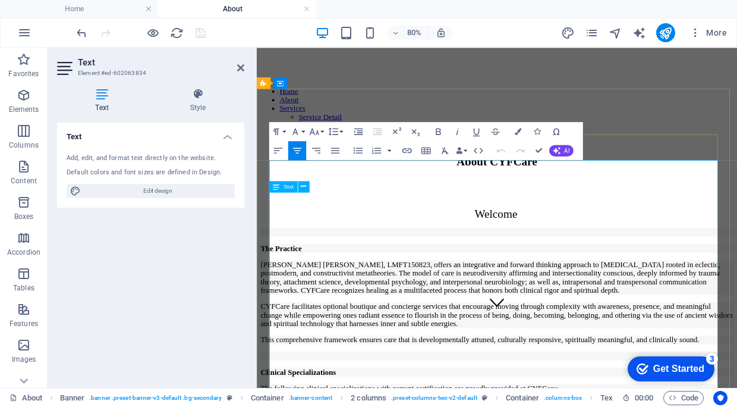
click at [406, 378] on p "CYFCare facilitates optional boutique and concierge services that encourage mov…" at bounding box center [557, 381] width 591 height 32
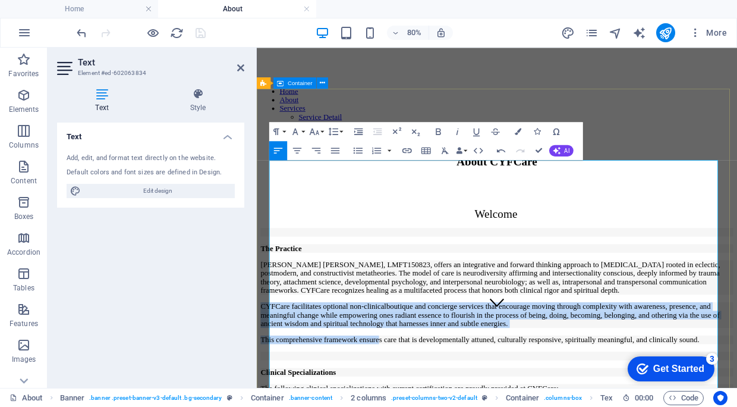
drag, startPoint x: 456, startPoint y: 425, endPoint x: 266, endPoint y: 374, distance: 197.1
copy div "CYFCare facilitates optional non-clinical boutique and concierge services that …"
click at [620, 390] on p "CYFCare facilitates optional non-clinical boutique and concierge services that …" at bounding box center [557, 381] width 591 height 32
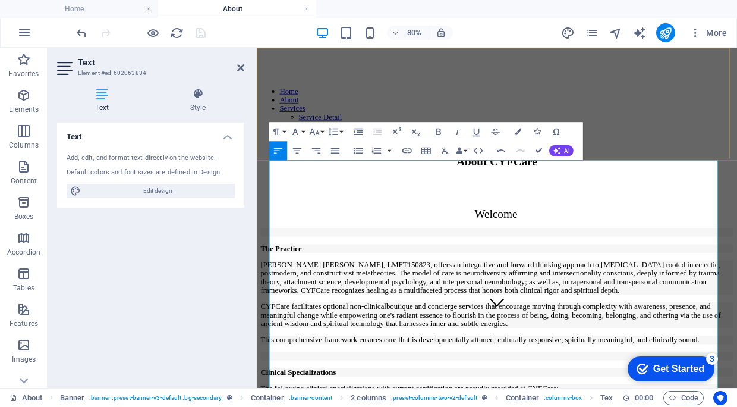
click at [474, 73] on div "Home About Services Service Detail Pricing Contact" at bounding box center [557, 68] width 591 height 205
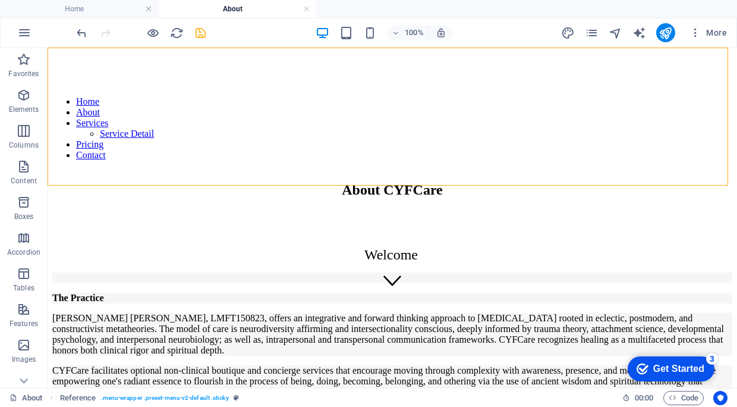
click at [190, 30] on div at bounding box center [140, 32] width 133 height 19
click at [199, 30] on icon "save" at bounding box center [201, 33] width 14 height 14
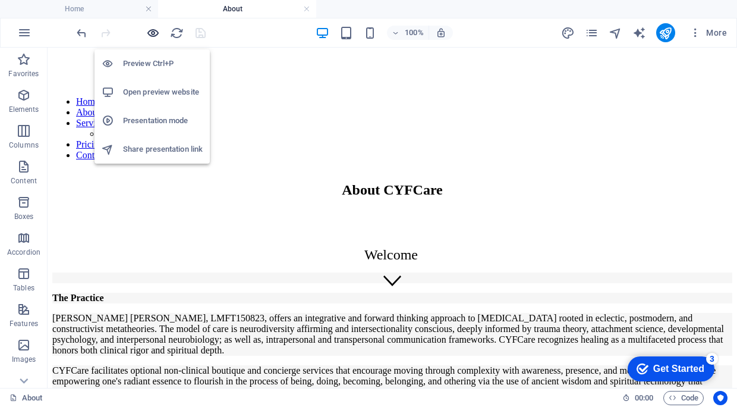
click at [152, 33] on icon "button" at bounding box center [153, 33] width 14 height 14
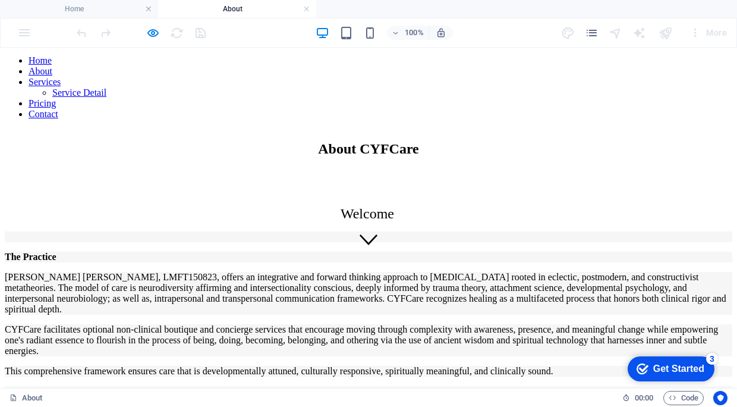
scroll to position [124, 0]
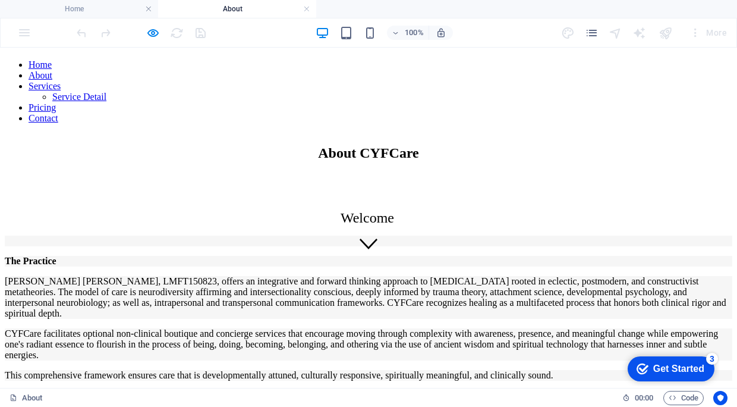
click at [52, 70] on link "Home" at bounding box center [40, 64] width 23 height 10
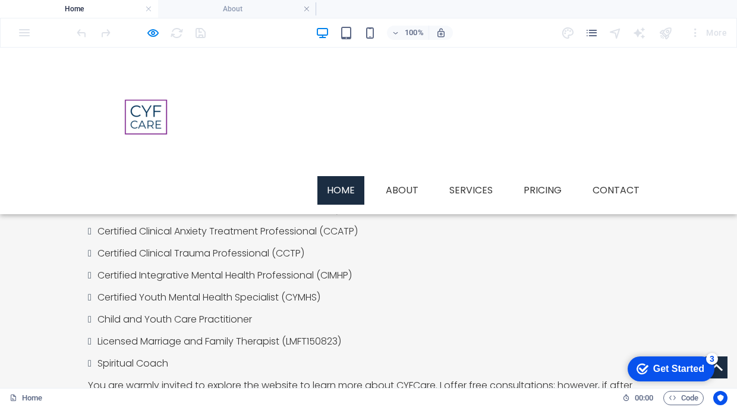
scroll to position [319, 0]
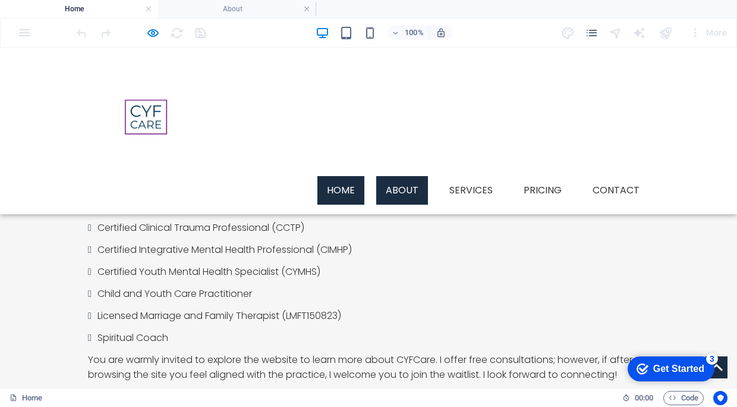
click at [404, 176] on link "About" at bounding box center [402, 190] width 52 height 29
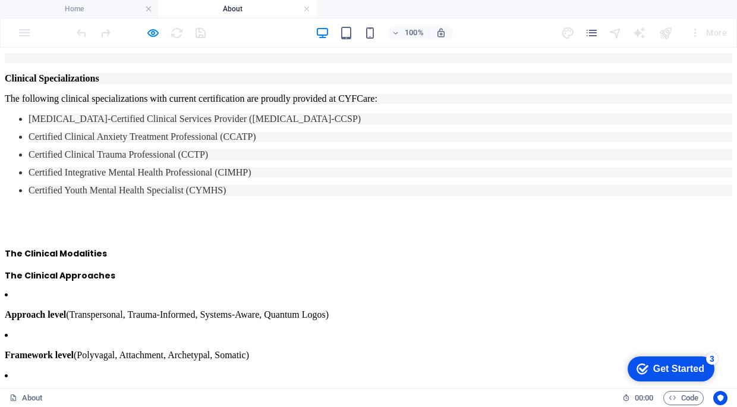
scroll to position [460, 0]
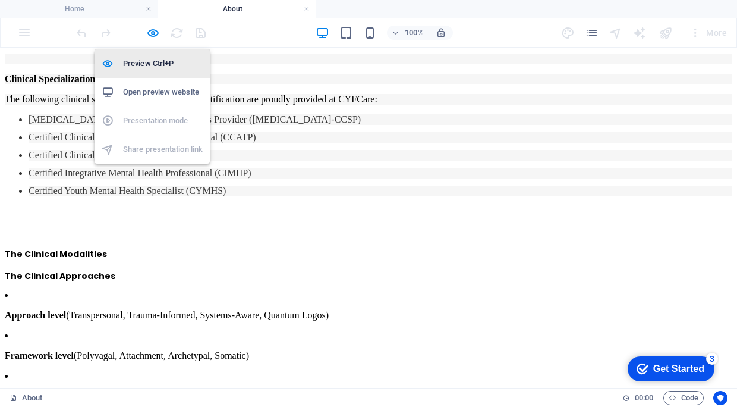
click at [152, 65] on h6 "Preview Ctrl+P" at bounding box center [163, 63] width 80 height 14
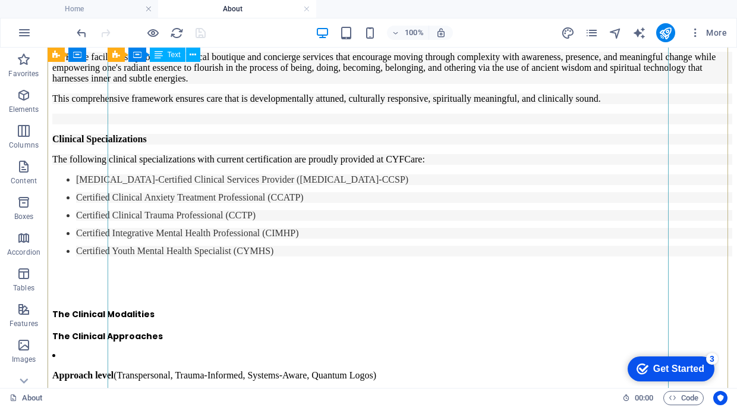
scroll to position [406, 0]
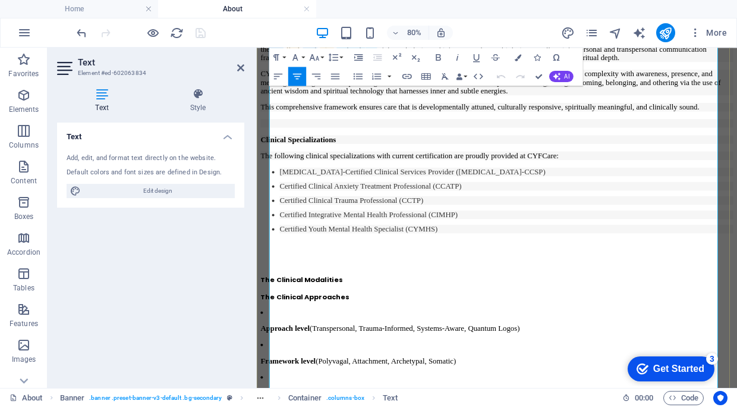
scroll to position [390, 0]
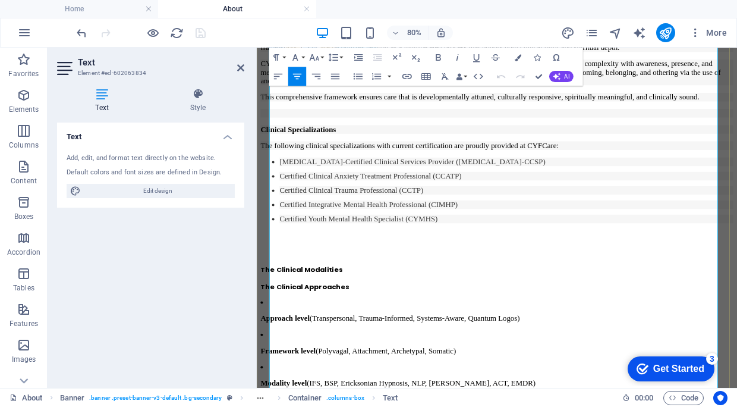
click at [517, 266] on li "Certified Youth Mental Health Specialist (CYMHS)" at bounding box center [568, 261] width 567 height 11
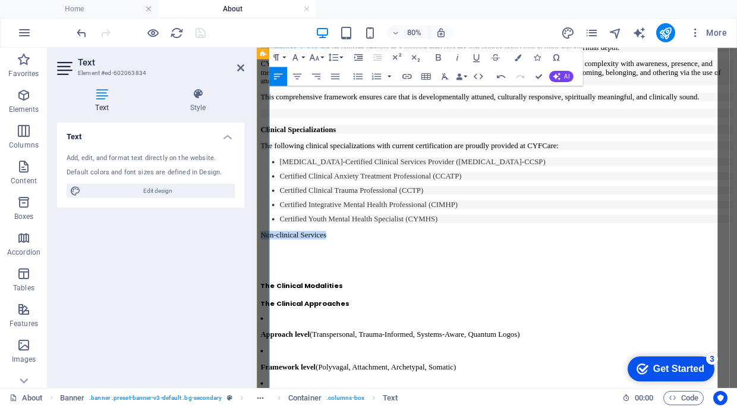
drag, startPoint x: 373, startPoint y: 345, endPoint x: 263, endPoint y: 343, distance: 109.4
click at [438, 57] on icon "button" at bounding box center [438, 57] width 5 height 7
click at [294, 286] on strong "Non-clinical Services" at bounding box center [304, 281] width 85 height 10
click at [299, 286] on strong "Non-clinical Services" at bounding box center [304, 281] width 85 height 10
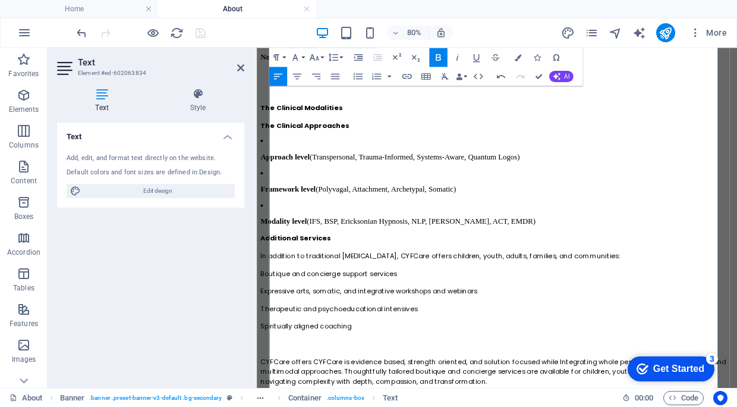
scroll to position [633, 0]
drag, startPoint x: 393, startPoint y: 424, endPoint x: 246, endPoint y: 333, distance: 172.8
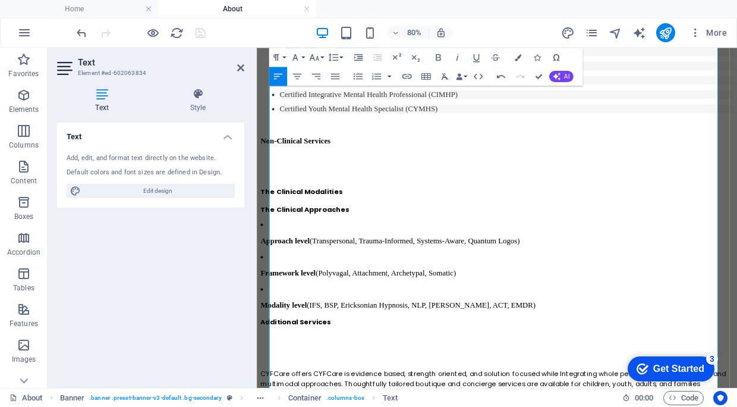
scroll to position [526, 0]
click at [298, 213] on p at bounding box center [557, 206] width 591 height 12
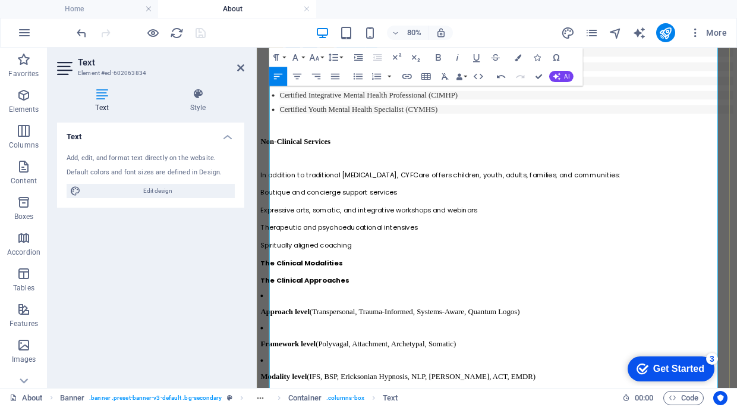
click at [274, 212] on span "In addition to traditional [MEDICAL_DATA], CYFCare offers children, youth, adul…" at bounding box center [487, 206] width 450 height 12
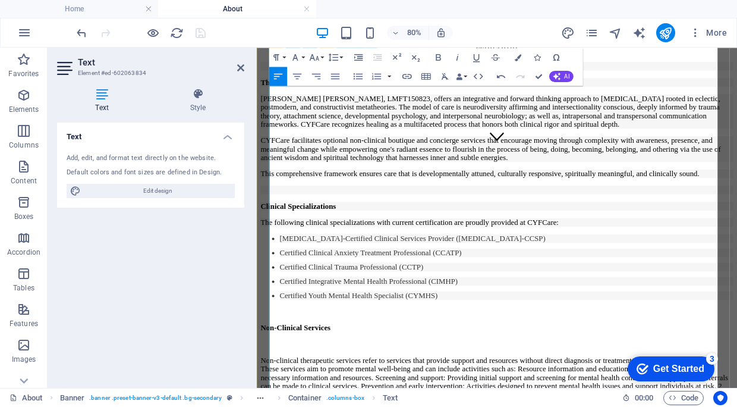
scroll to position [386, 0]
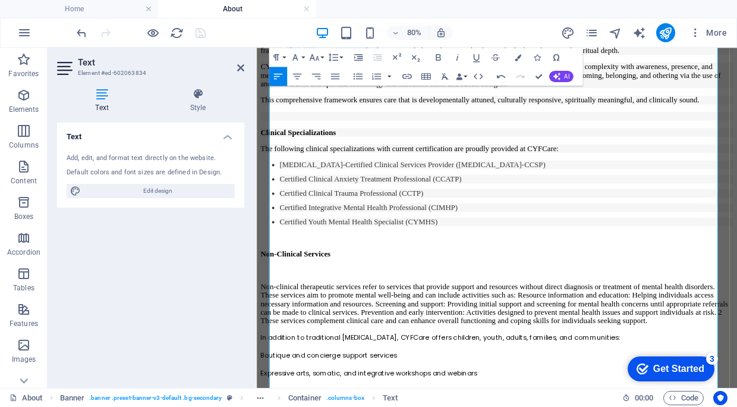
drag, startPoint x: 285, startPoint y: 379, endPoint x: 453, endPoint y: 400, distance: 169.1
click at [453, 394] on p "Non-clinical therapeutic services refer to services that provide support and re…" at bounding box center [557, 368] width 591 height 54
click at [303, 331] on p at bounding box center [557, 326] width 591 height 11
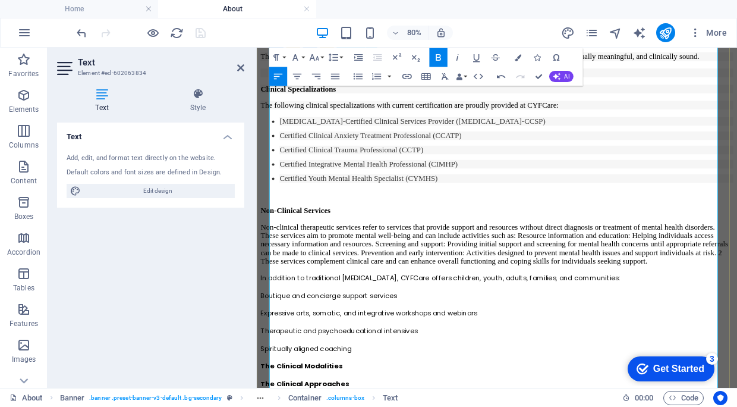
scroll to position [467, 0]
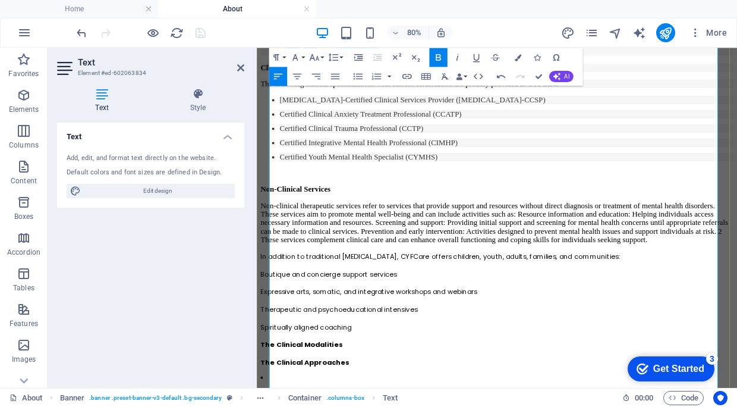
click at [720, 293] on p "Non-clinical therapeutic services refer to services that provide support and re…" at bounding box center [557, 266] width 591 height 54
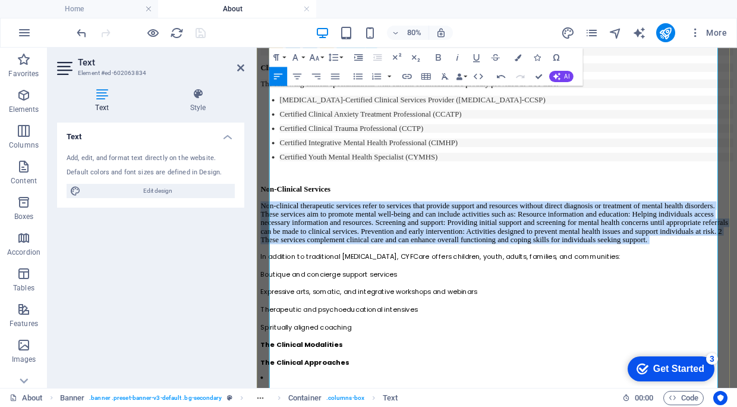
click at [719, 293] on p "Non-clinical therapeutic services refer to services that provide support and re…" at bounding box center [557, 266] width 591 height 54
drag, startPoint x: 719, startPoint y: 310, endPoint x: 680, endPoint y: 353, distance: 58.1
click at [680, 293] on p "Non-clinical therapeutic services refer to services that provide support and re…" at bounding box center [557, 266] width 591 height 54
click at [683, 293] on p "Non-clinical therapeutic services refer to services that provide support and re…" at bounding box center [557, 266] width 591 height 54
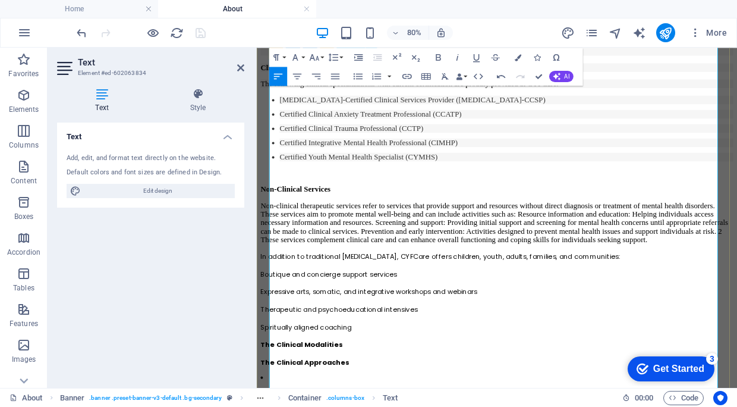
click at [714, 293] on p "Non-clinical therapeutic services refer to services that provide support and re…" at bounding box center [557, 266] width 591 height 54
click at [274, 293] on p "Non-clinical therapeutic services refer to services that provide support and re…" at bounding box center [557, 266] width 591 height 54
click at [357, 76] on icon "button" at bounding box center [357, 76] width 9 height 6
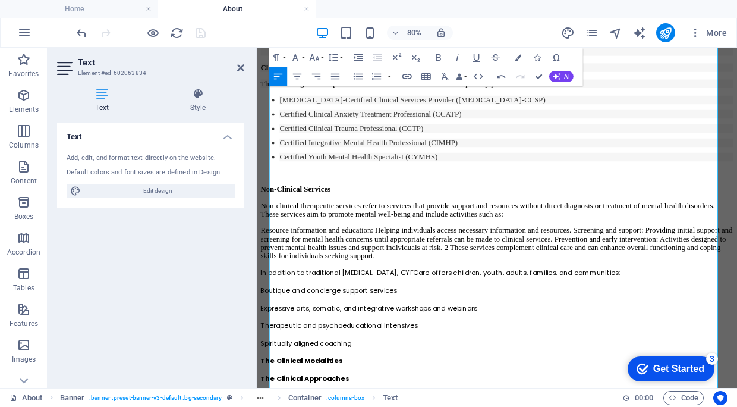
drag, startPoint x: 614, startPoint y: 124, endPoint x: 321, endPoint y: 165, distance: 296.1
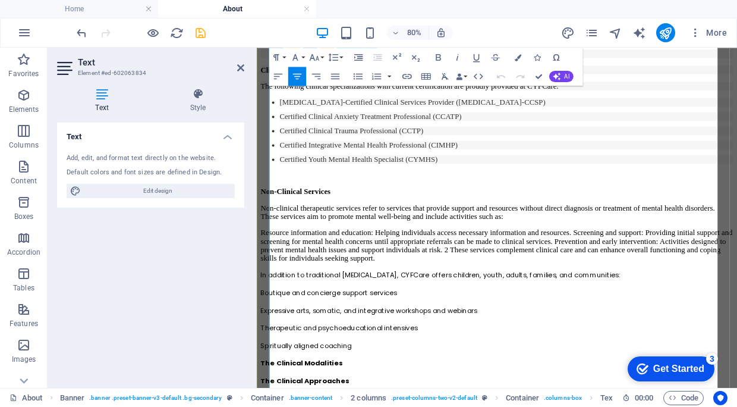
scroll to position [468, 0]
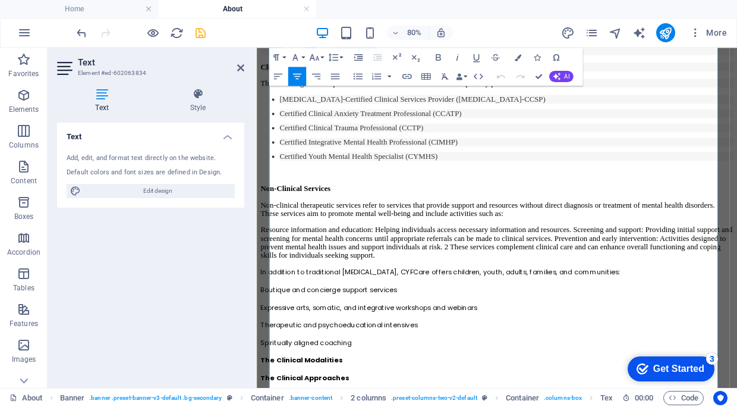
click at [275, 312] on p "Resource information and education: Helping individuals access necessary inform…" at bounding box center [557, 290] width 591 height 43
click at [356, 77] on icon "button" at bounding box center [357, 75] width 11 height 11
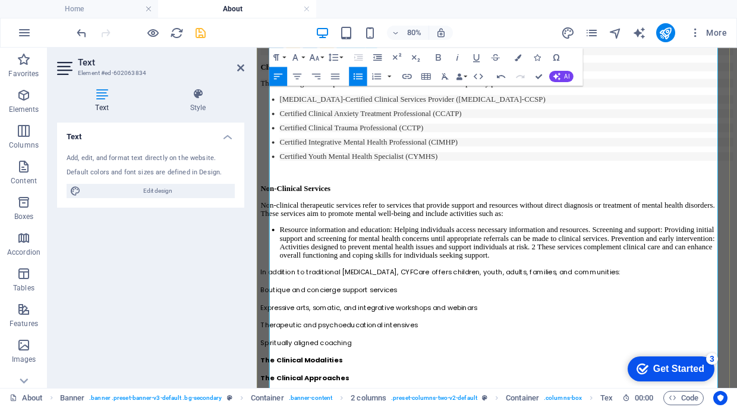
click at [462, 312] on li "Resource information and education: Helping individuals access necessary inform…" at bounding box center [568, 290] width 567 height 43
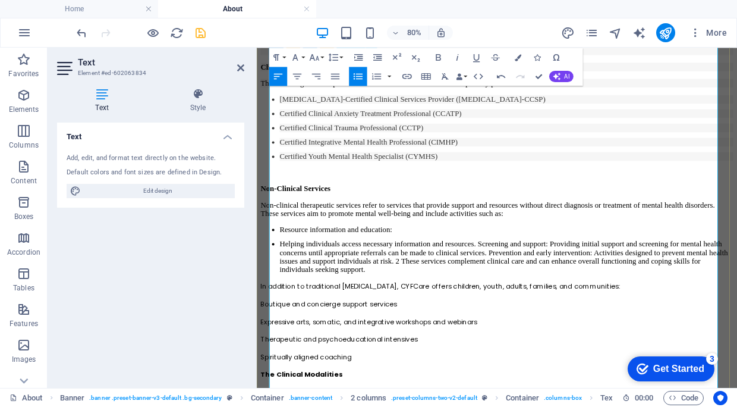
click at [462, 280] on li "Resource information and education:" at bounding box center [568, 274] width 567 height 11
click at [591, 330] on li "Helping individuals access necessary information and resources. Screening and s…" at bounding box center [568, 308] width 567 height 43
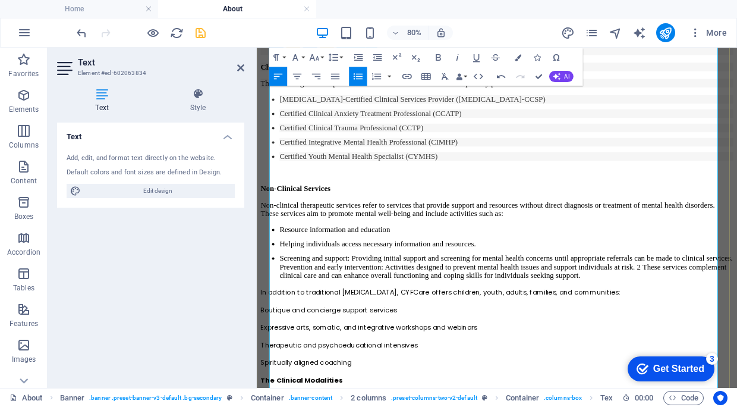
click at [437, 337] on li "Screening and support: Providing initial support and screening for mental healt…" at bounding box center [568, 321] width 567 height 32
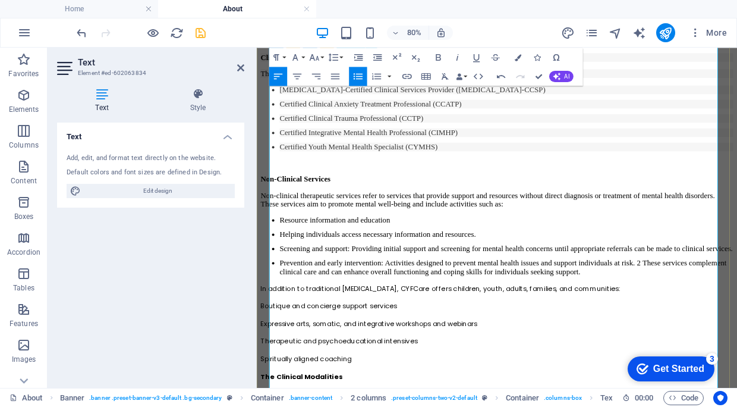
scroll to position [481, 0]
click at [457, 268] on li "Resource information and education" at bounding box center [568, 262] width 567 height 11
click at [285, 285] on li "Helping individuals access necessary information and resources." at bounding box center [568, 280] width 567 height 11
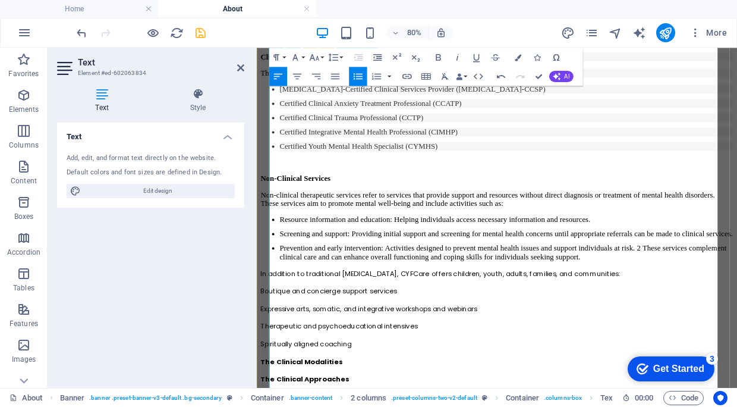
drag, startPoint x: 379, startPoint y: 407, endPoint x: 284, endPoint y: 384, distance: 97.8
drag, startPoint x: 284, startPoint y: 384, endPoint x: 398, endPoint y: 404, distance: 115.4
click at [398, 314] on li "Prevention and early intervention: Activities designed to prevent mental health…" at bounding box center [568, 303] width 567 height 21
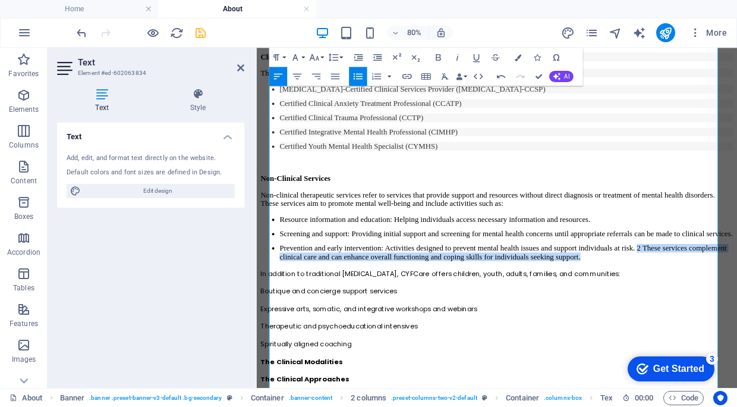
drag, startPoint x: 375, startPoint y: 408, endPoint x: 209, endPoint y: 395, distance: 166.4
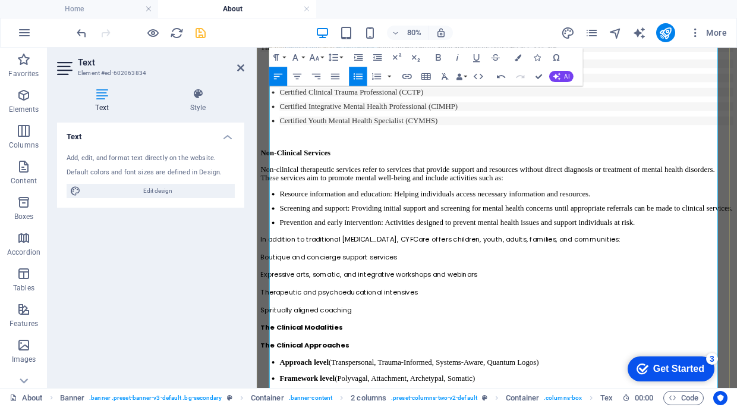
scroll to position [513, 0]
click at [550, 381] on p "Spiritually aligned coaching" at bounding box center [557, 374] width 591 height 12
click at [737, 271] on li "Prevention and early intervention: Activities designed to prevent mental health…" at bounding box center [568, 265] width 567 height 11
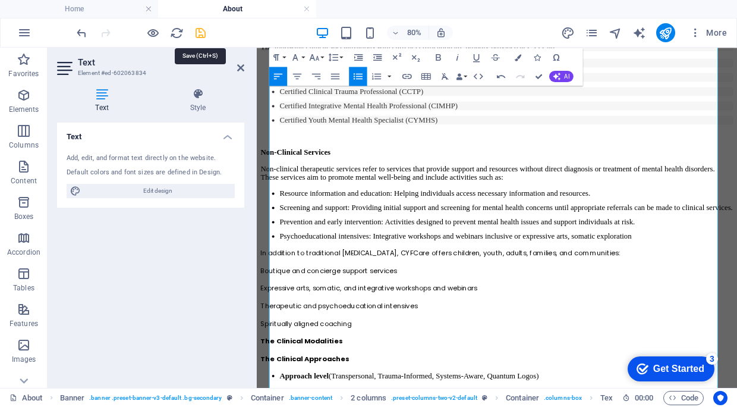
click at [196, 33] on icon "save" at bounding box center [201, 33] width 14 height 14
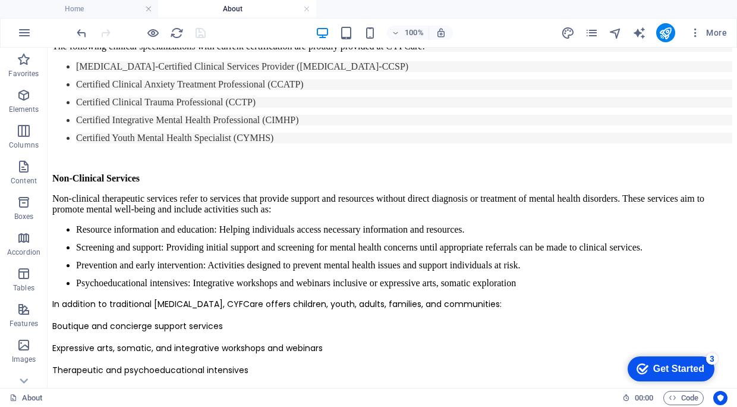
click at [195, 33] on div at bounding box center [140, 32] width 133 height 19
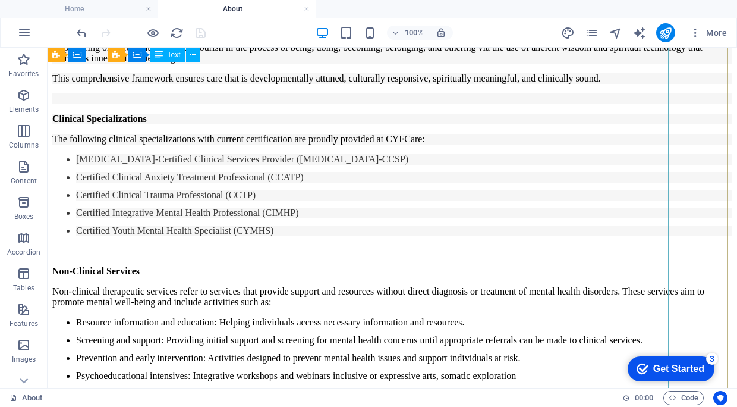
scroll to position [420, 0]
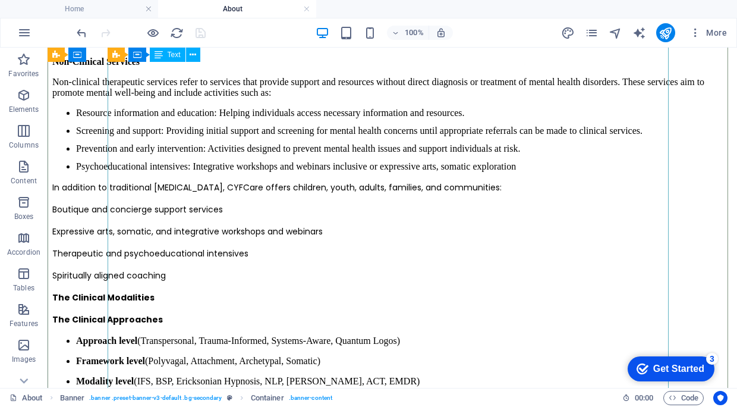
scroll to position [630, 0]
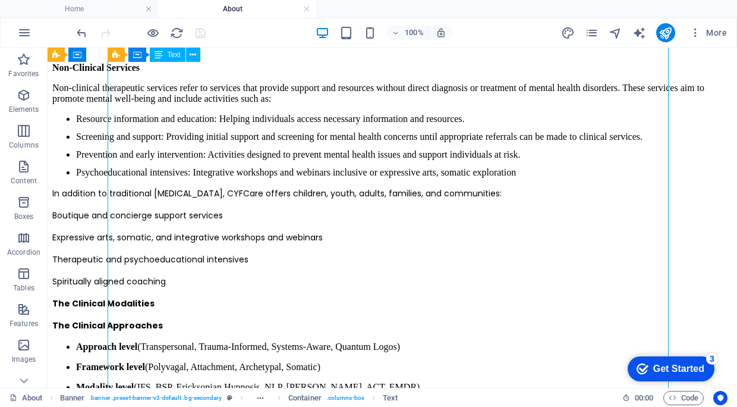
scroll to position [623, 0]
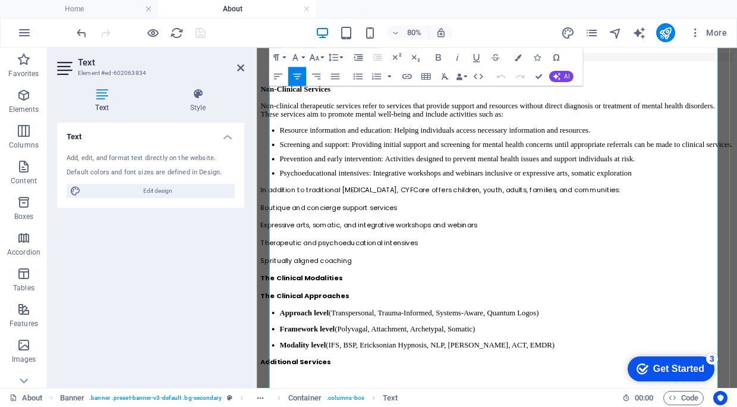
scroll to position [595, 0]
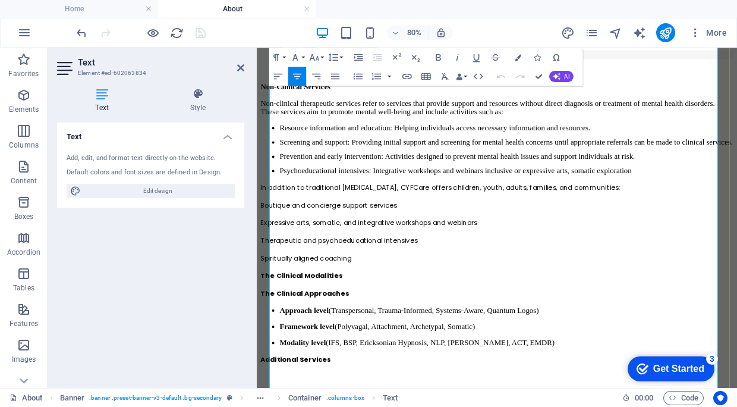
click at [650, 206] on li "Psychoeducational intensives: Integrative workshops and webinars inclusive or e…" at bounding box center [568, 201] width 567 height 11
click at [737, 206] on li "Psychoeducational intensives: Integrative workshops and webinars inclusive of e…" at bounding box center [568, 201] width 567 height 11
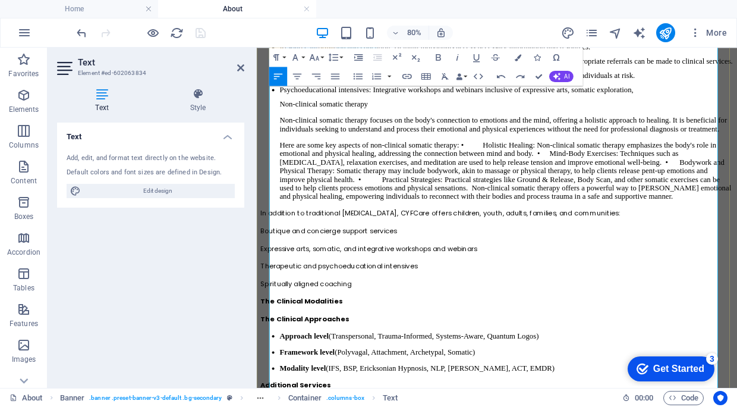
scroll to position [698, 0]
click at [548, 237] on p "Here are some key aspects of non-clinical somatic therapy: • Holistic Healing: …" at bounding box center [568, 199] width 567 height 75
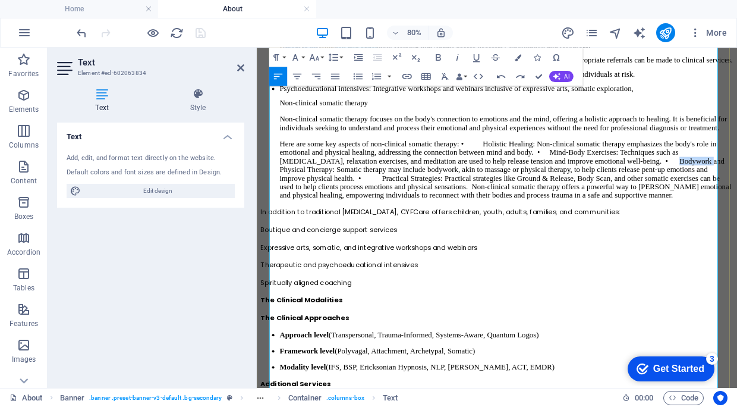
click at [548, 237] on p "Here are some key aspects of non-clinical somatic therapy: • Holistic Healing: …" at bounding box center [568, 199] width 567 height 75
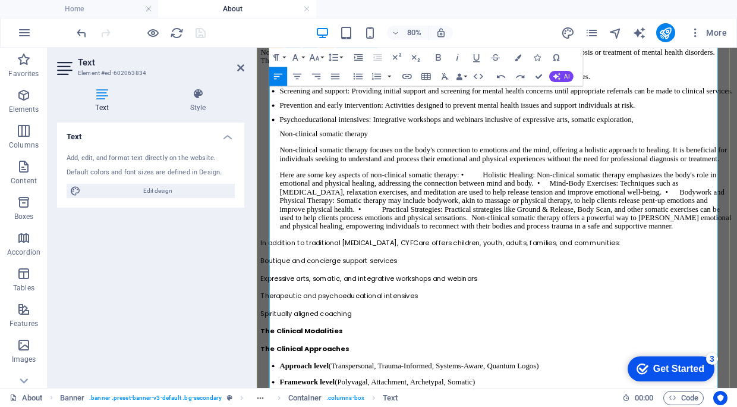
scroll to position [651, 0]
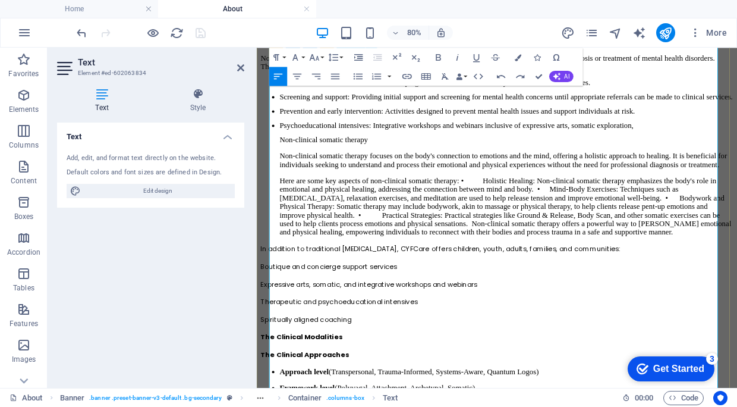
click at [737, 150] on li "Psychoeducational intensives: Integrative workshops and webinars inclusive of e…" at bounding box center [568, 145] width 567 height 11
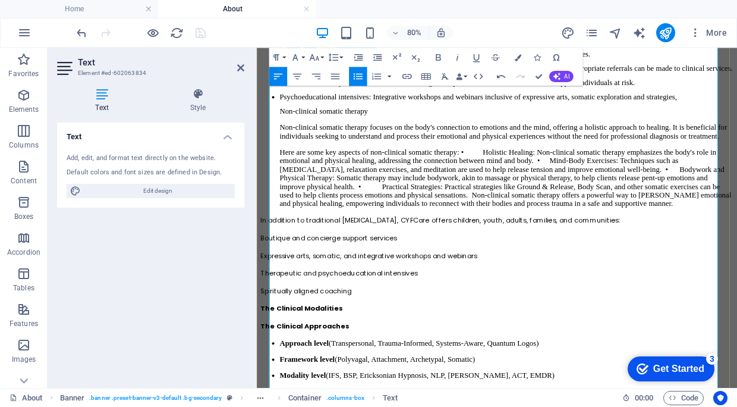
scroll to position [695, 0]
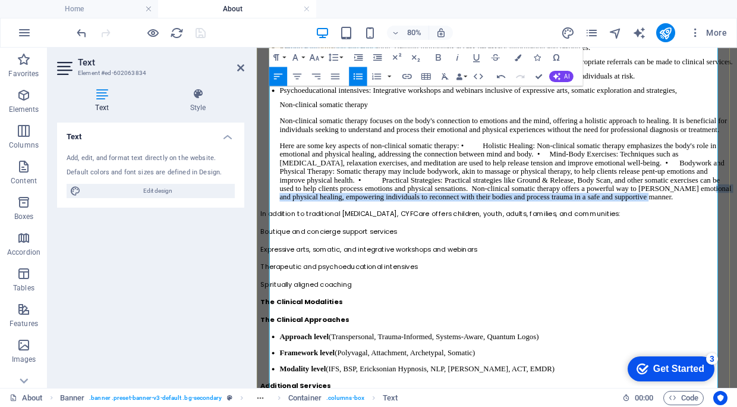
drag, startPoint x: 516, startPoint y: 417, endPoint x: 453, endPoint y: 403, distance: 64.6
click at [453, 240] on p "Here are some key aspects of non-clinical somatic therapy: • Holistic Healing: …" at bounding box center [568, 202] width 567 height 75
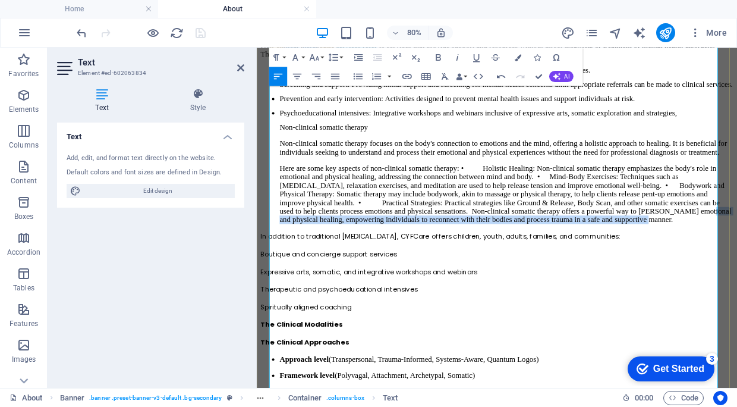
scroll to position [658, 0]
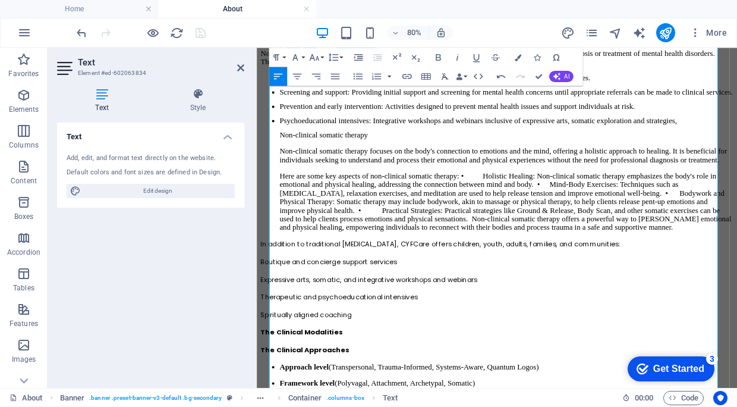
click at [737, 144] on li "Psychoeducational intensives: Integrative workshops and webinars inclusive of e…" at bounding box center [568, 138] width 567 height 11
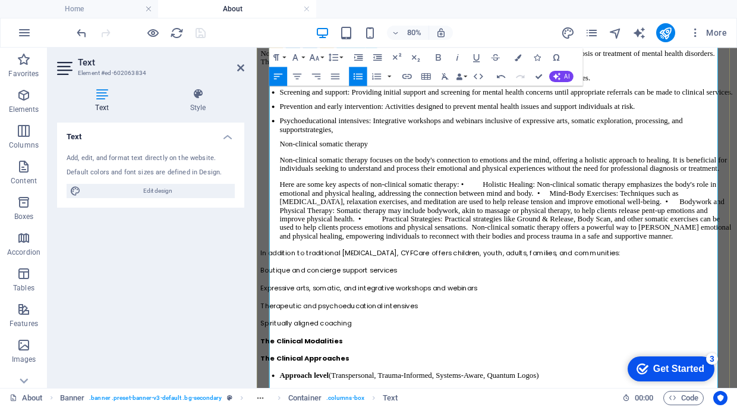
click at [426, 155] on li "Psychoeducational intensives: Integrative workshops and webinars inclusive of e…" at bounding box center [568, 143] width 567 height 21
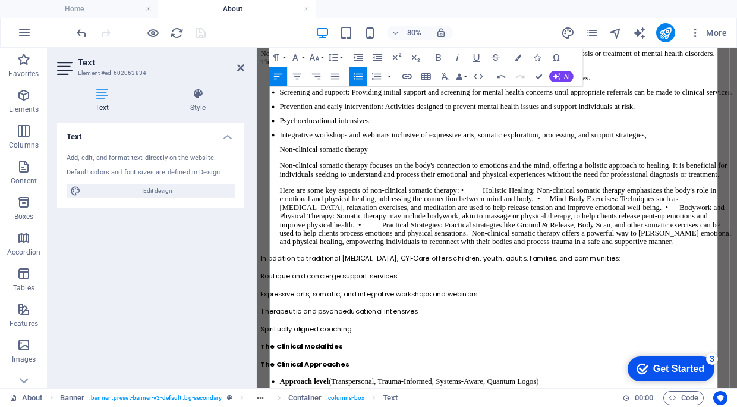
click at [450, 162] on li "Integrative workshops and webinars inclusive of expressive arts, somatic explor…" at bounding box center [568, 156] width 567 height 11
drag, startPoint x: 673, startPoint y: 244, endPoint x: 689, endPoint y: 254, distance: 18.7
click at [689, 162] on li "Integrative workshops and webinars: Providing inclusive of expressive arts, som…" at bounding box center [568, 156] width 567 height 11
drag, startPoint x: 676, startPoint y: 246, endPoint x: 689, endPoint y: 256, distance: 16.9
click at [689, 162] on li "Integrative workshops and webinars: Providing inclusive of expressive arts, som…" at bounding box center [568, 156] width 567 height 11
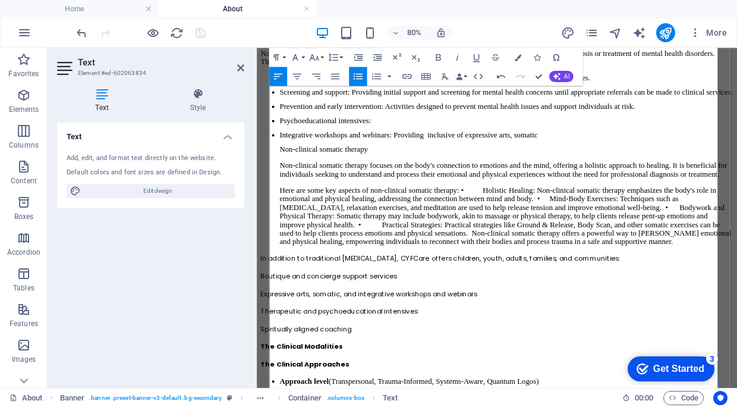
click at [500, 162] on li "Integrative workshops and webinars: Providing inclusive of expressive arts, som…" at bounding box center [568, 156] width 567 height 11
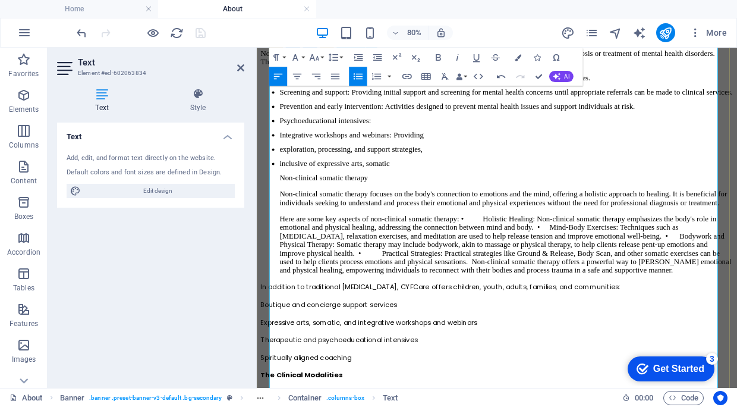
click at [285, 180] on li "exploration, processing, and support strategies," at bounding box center [568, 174] width 567 height 11
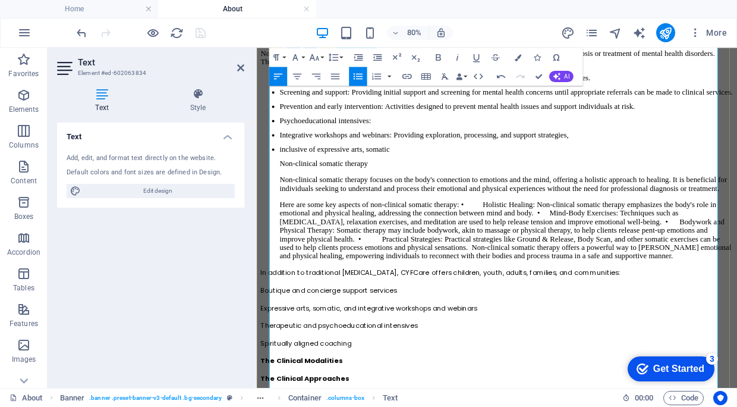
click at [727, 162] on li "Integrative workshops and webinars: Providing exploration, processing, and supp…" at bounding box center [568, 156] width 567 height 11
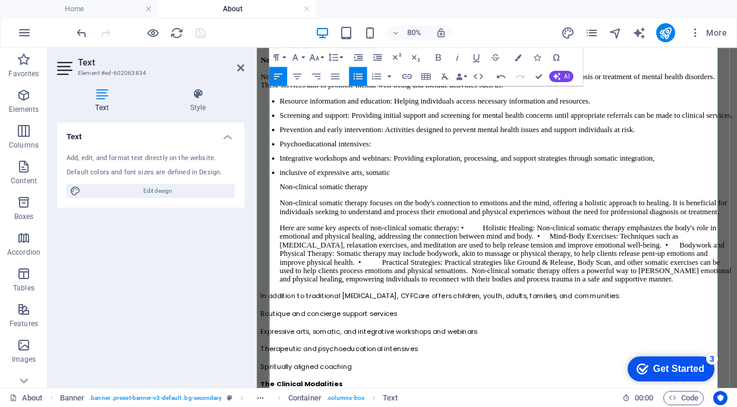
scroll to position [631, 0]
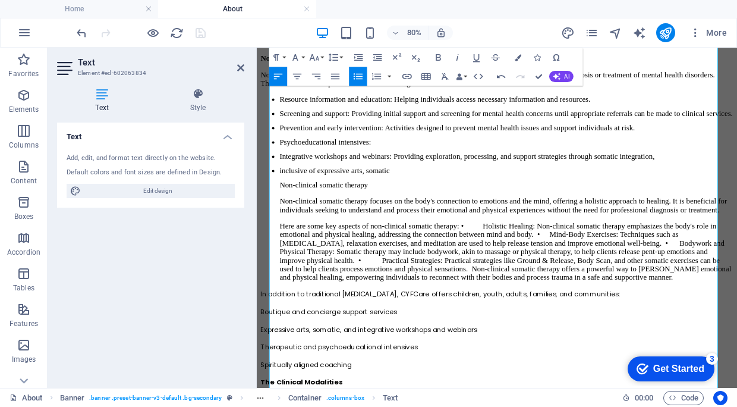
click at [244, 37] on div "80% More" at bounding box center [403, 32] width 658 height 19
click at [205, 32] on div at bounding box center [140, 32] width 133 height 19
click at [255, 33] on div "80% More" at bounding box center [403, 32] width 658 height 19
click at [450, 255] on p "Non-clinical somatic therapy focuses on the body's connection to emotions and t…" at bounding box center [568, 244] width 567 height 21
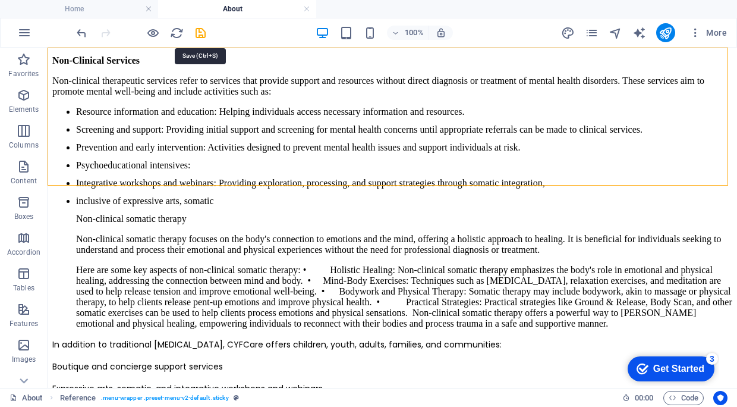
click at [205, 37] on icon "save" at bounding box center [201, 33] width 14 height 14
